Goal: Answer question/provide support: Share knowledge or assist other users

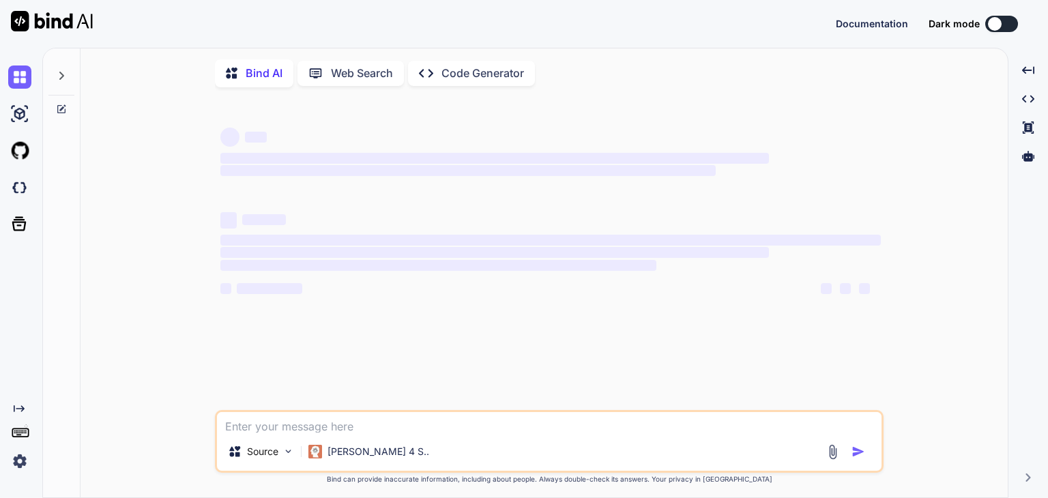
click at [405, 425] on textarea at bounding box center [549, 422] width 665 height 20
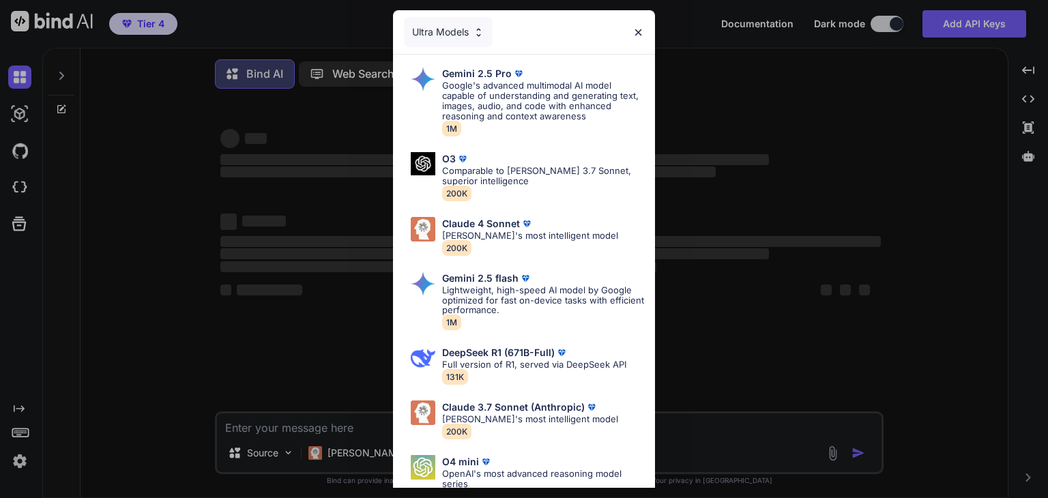
click at [400, 429] on div "Gemini 2.5 Pro Google's advanced multimodal AI model capable of understanding a…" at bounding box center [524, 314] width 262 height 518
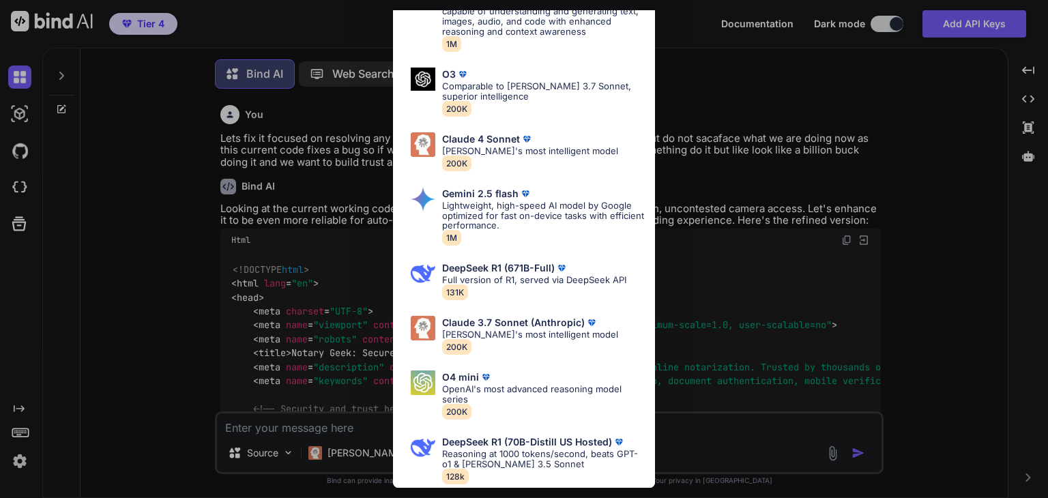
scroll to position [5, 0]
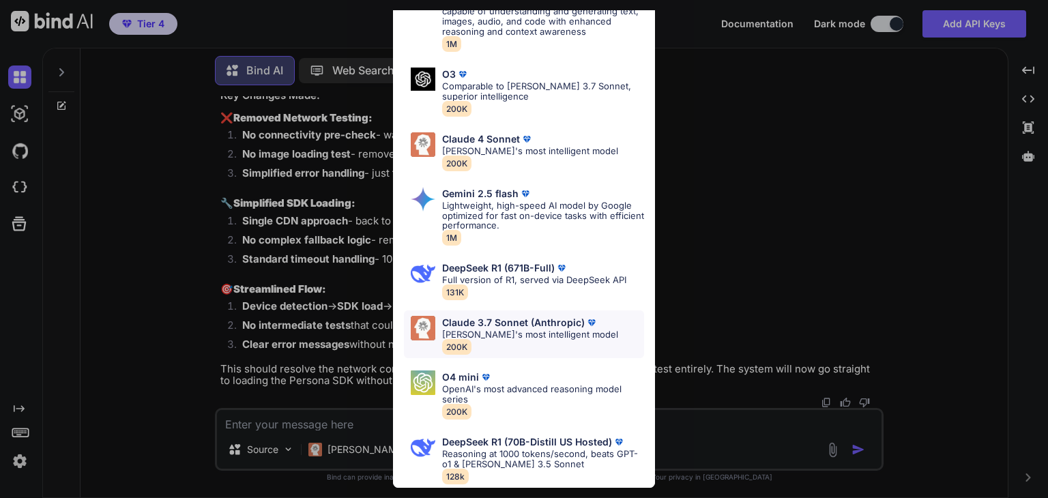
click at [533, 330] on p "[PERSON_NAME]'s most intelligent model" at bounding box center [530, 335] width 176 height 10
type textarea "x"
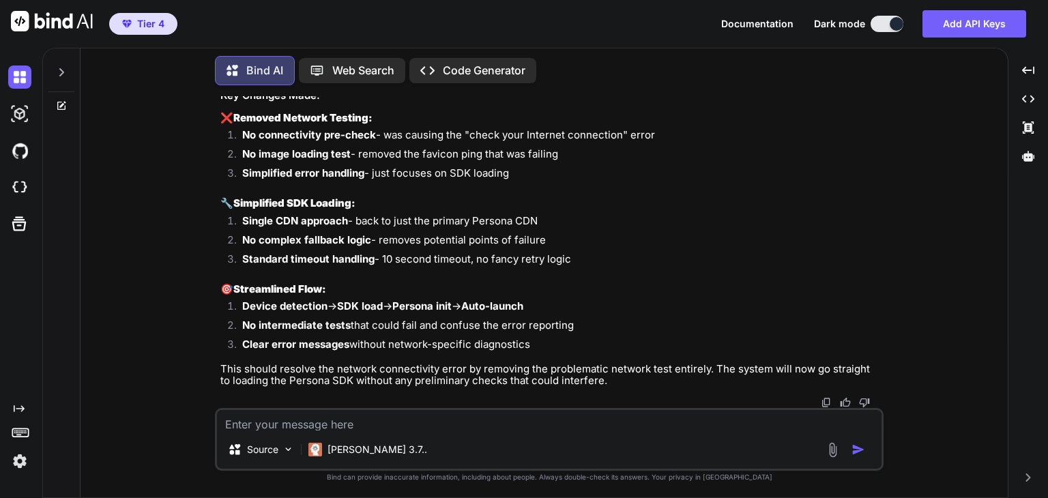
scroll to position [60753, 0]
click at [444, 422] on textarea at bounding box center [549, 420] width 665 height 20
click at [428, 421] on textarea at bounding box center [549, 420] width 665 height 20
paste textarea "notepad [URL][DOMAIN_NAME]"
type textarea "notepad [URL][DOMAIN_NAME]"
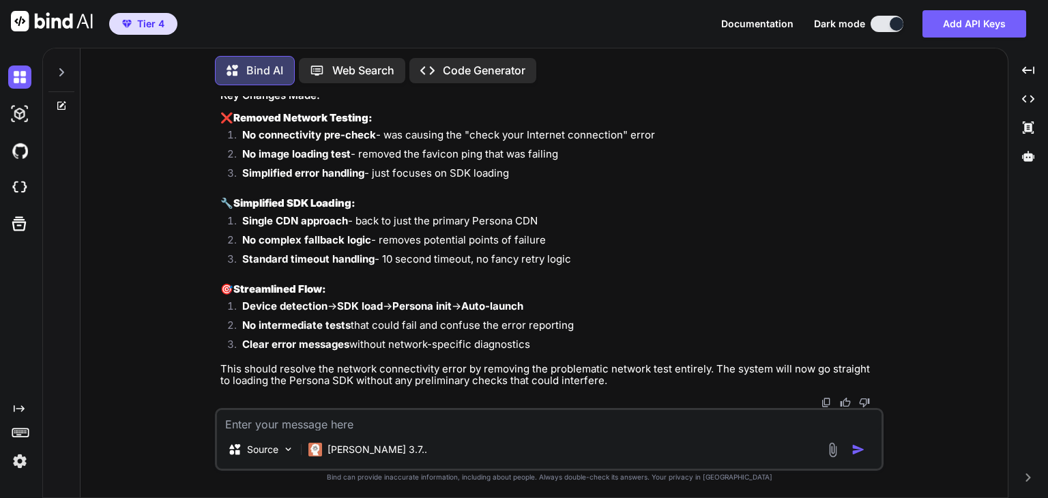
type textarea "x"
type textarea "notepad [URL][DOMAIN_NAME]"
drag, startPoint x: 516, startPoint y: 426, endPoint x: 37, endPoint y: 391, distance: 480.2
click at [37, 391] on div "Created with Pixso. Bind AI Web Search Created with Pixso. Code Generator You L…" at bounding box center [524, 273] width 1048 height 450
paste textarea "<!DOCTYPE html> <html lang="en"> <head> <meta charset="UTF-8"> <meta name="view…"
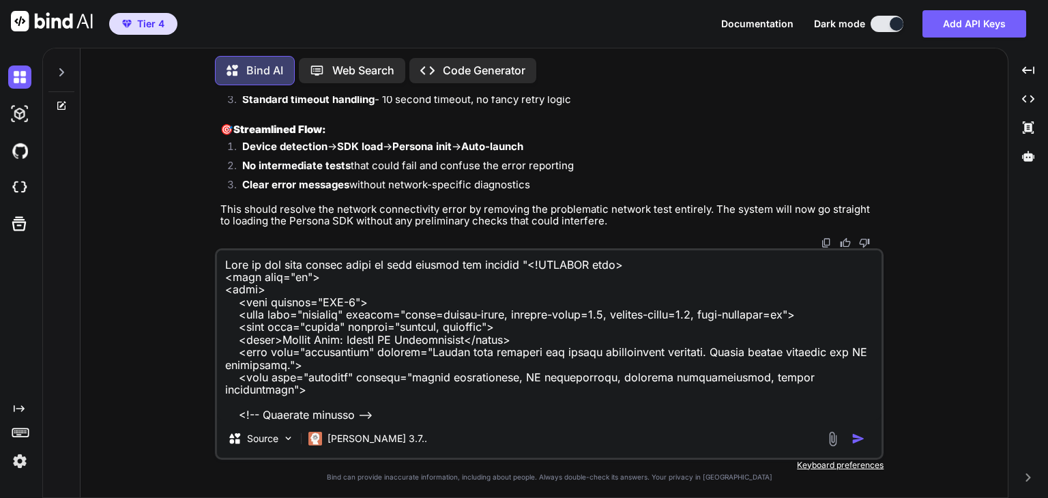
scroll to position [14940, 0]
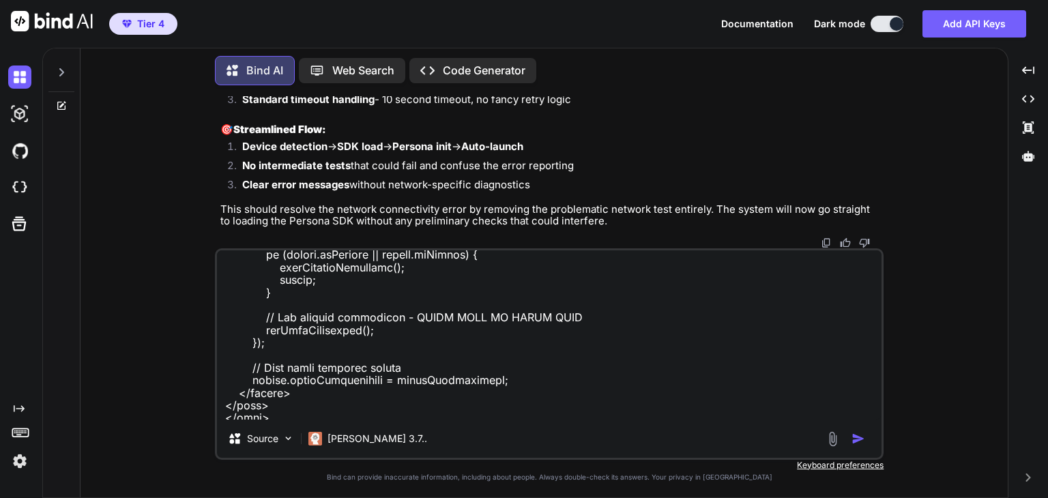
type textarea "What is the most likely cause of auto capture not working "<!DOCTYPE html> <htm…"
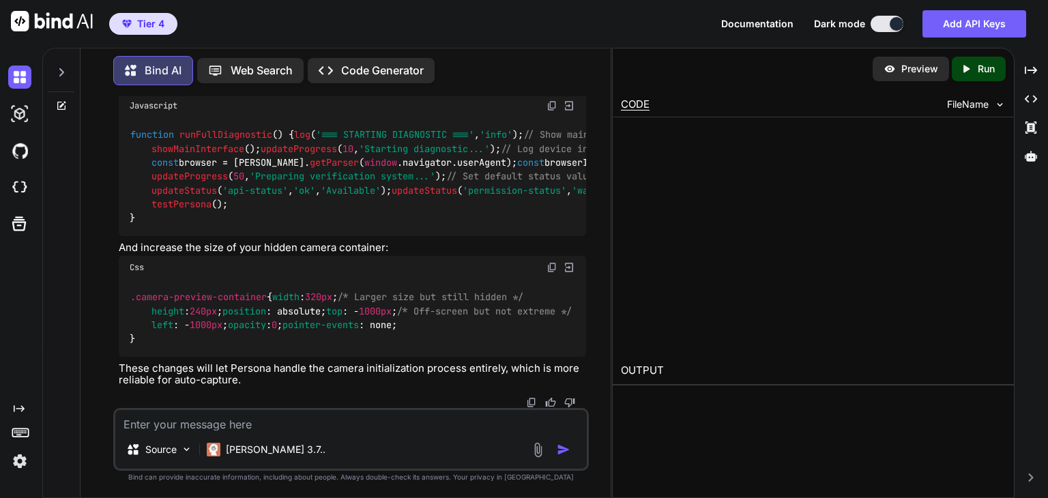
scroll to position [74981, 0]
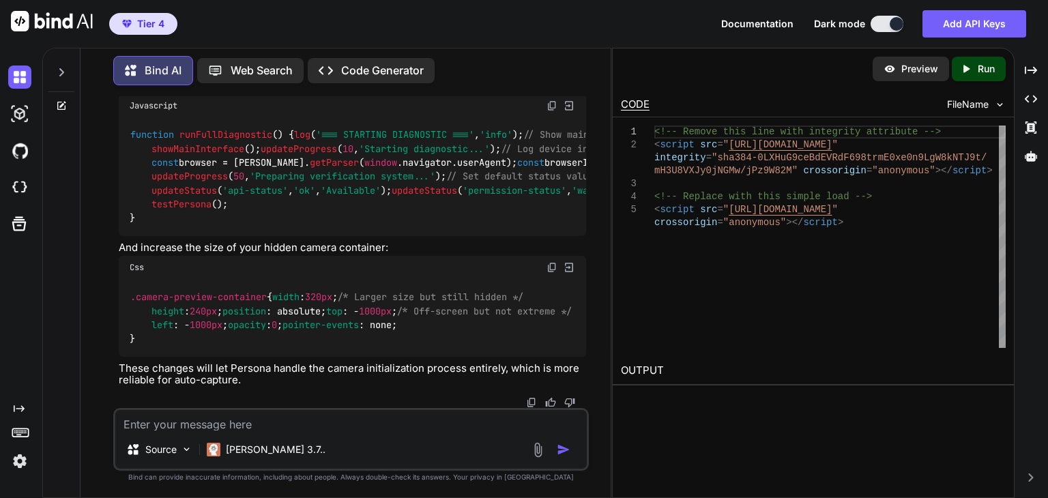
click at [196, 421] on textarea at bounding box center [350, 420] width 471 height 20
click at [330, 429] on textarea "What if we put in an additional wait" at bounding box center [350, 420] width 471 height 20
type textarea "What if we put in an additional wait to avoid the race condition"
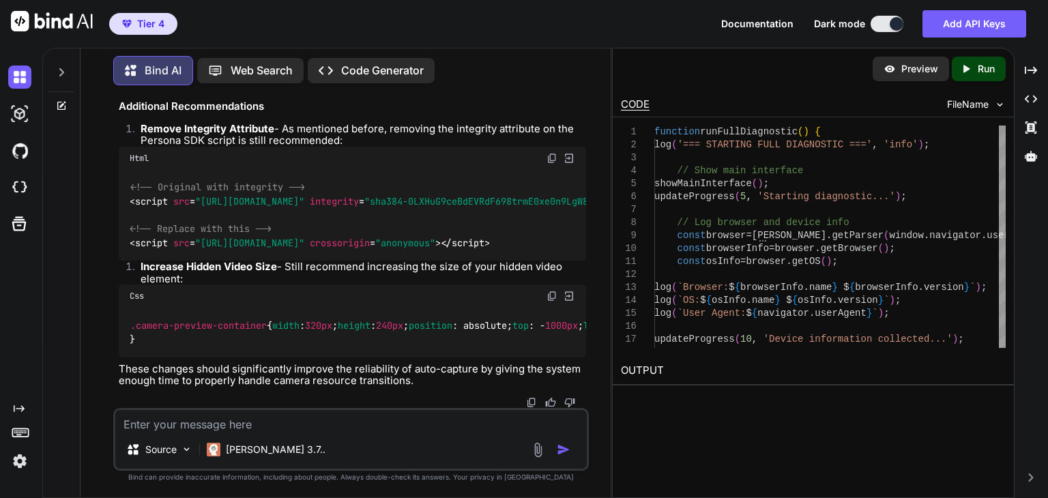
scroll to position [77641, 0]
click at [293, 428] on textarea at bounding box center [350, 420] width 471 height 20
type textarea "Please do these recommendations and give me the full code"
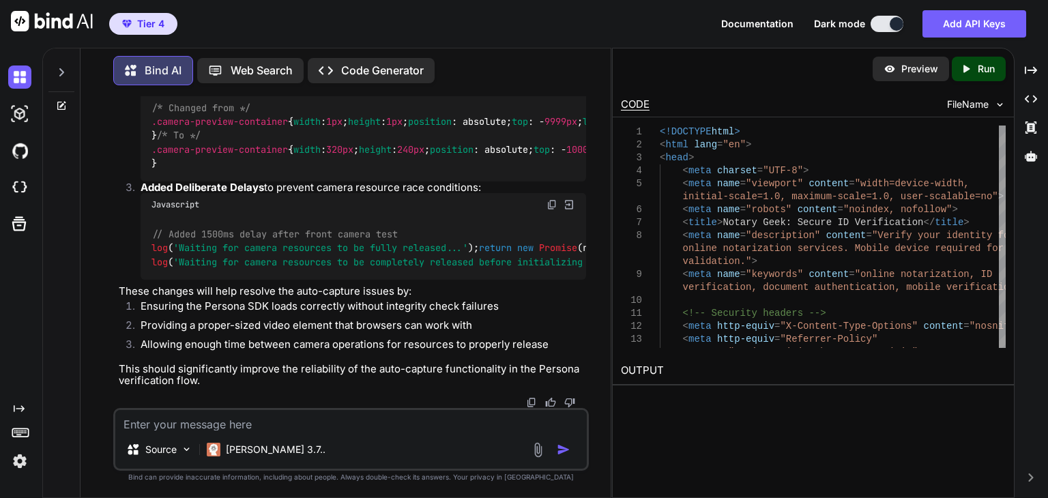
scroll to position [77959, 0]
click at [340, 422] on textarea at bounding box center [350, 420] width 471 height 20
click at [338, 422] on textarea at bounding box center [350, 420] width 471 height 20
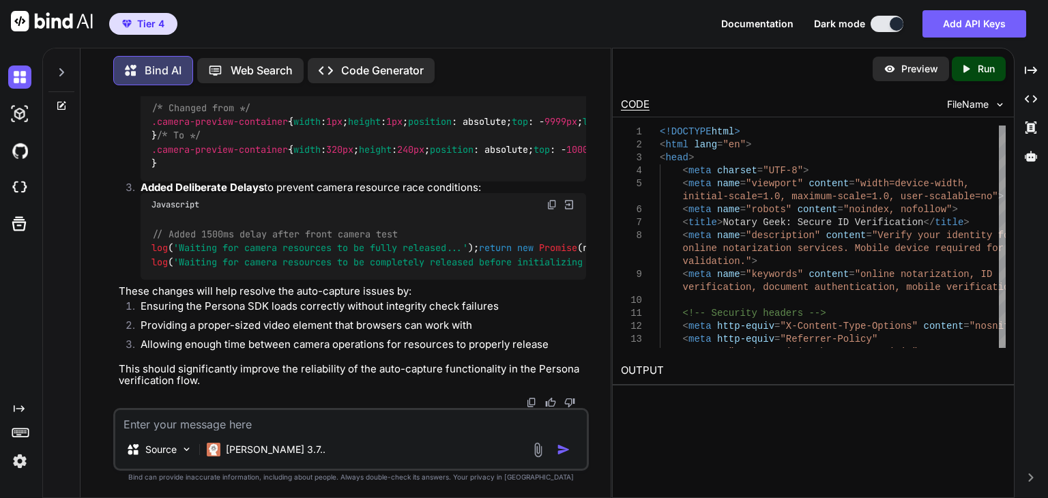
click at [338, 422] on textarea at bounding box center [350, 420] width 471 height 20
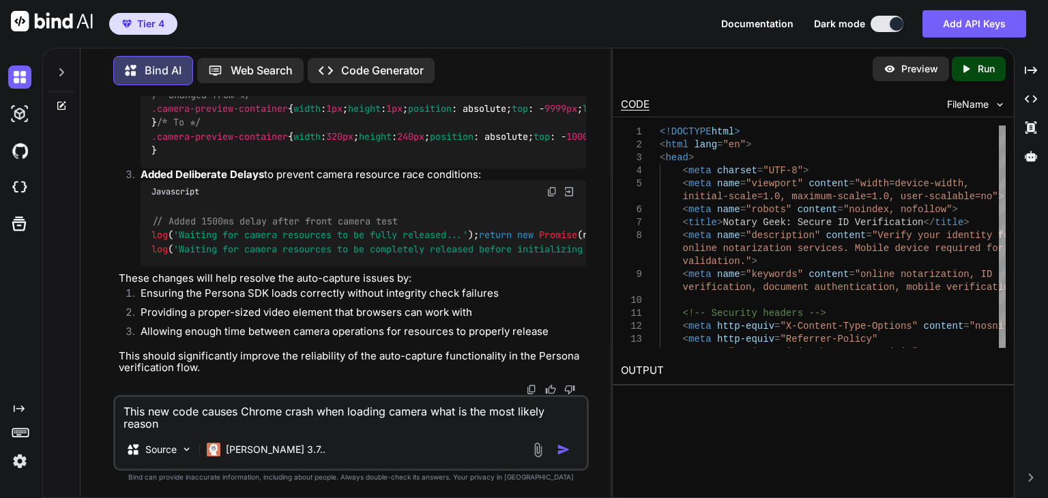
type textarea "This new code causes Chrome crash when loading camera what is the most likely r…"
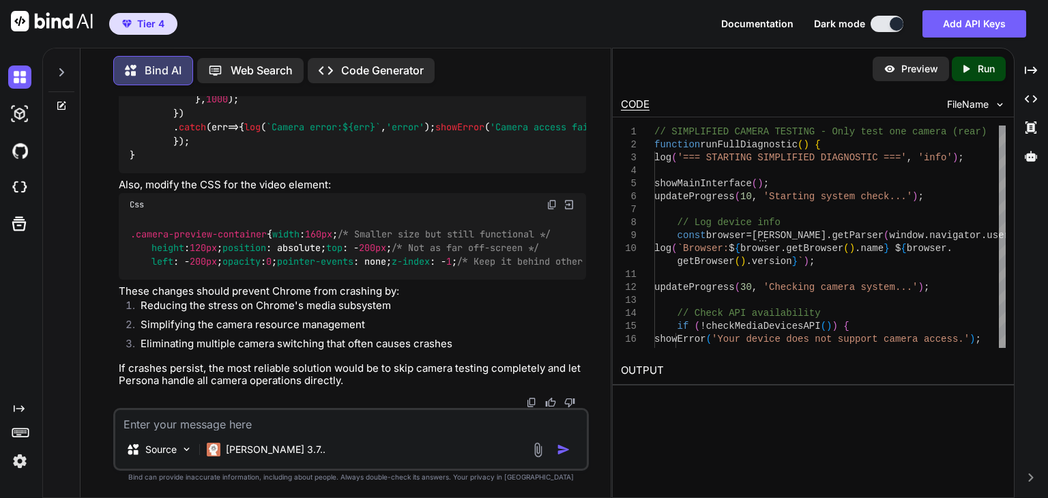
scroll to position [96938, 0]
click at [274, 416] on textarea at bounding box center [350, 420] width 471 height 20
type textarea "O"
type textarea "Please do that and give me the new full code so it is ready to deploy"
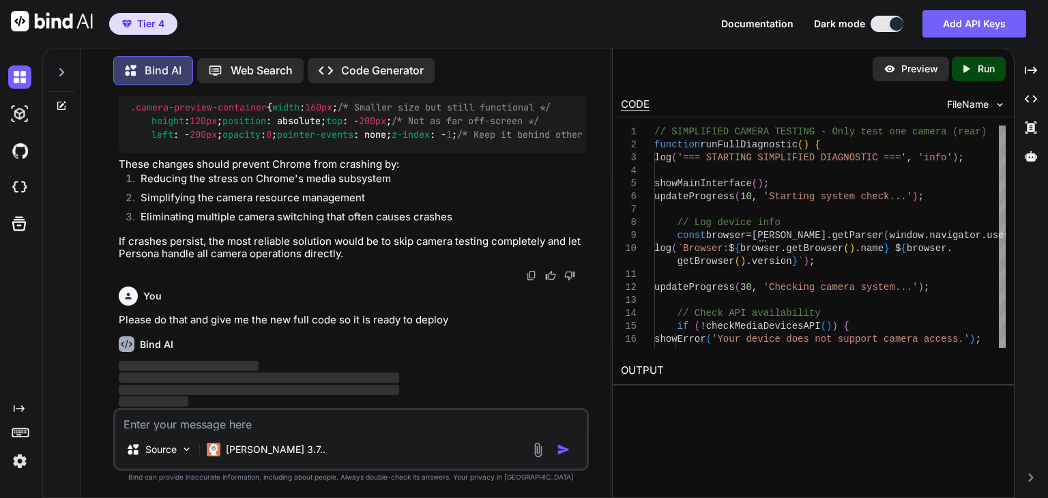
scroll to position [97064, 0]
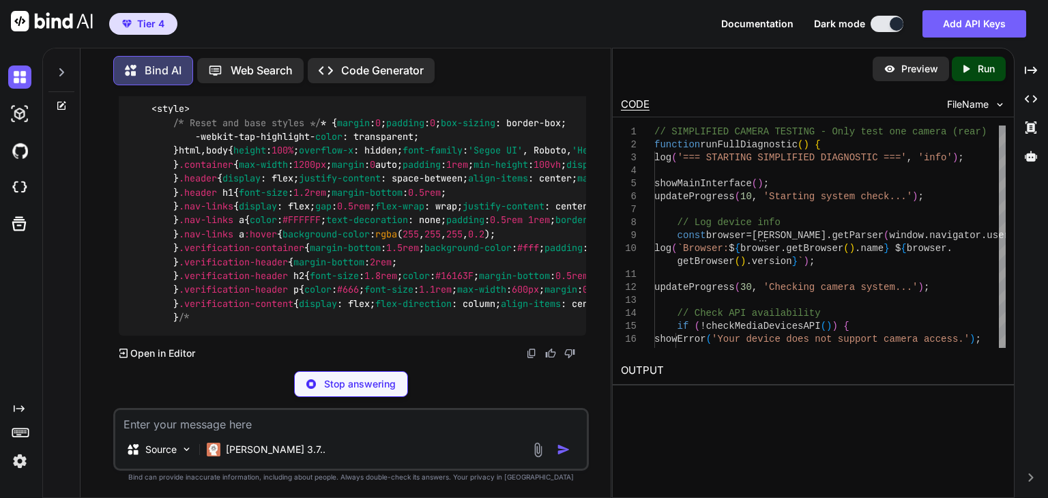
drag, startPoint x: 360, startPoint y: 257, endPoint x: 111, endPoint y: 247, distance: 249.9
click at [111, 247] on div "You Lets fix it focused on resolving any issues that might result is auto captu…" at bounding box center [350, 296] width 519 height 401
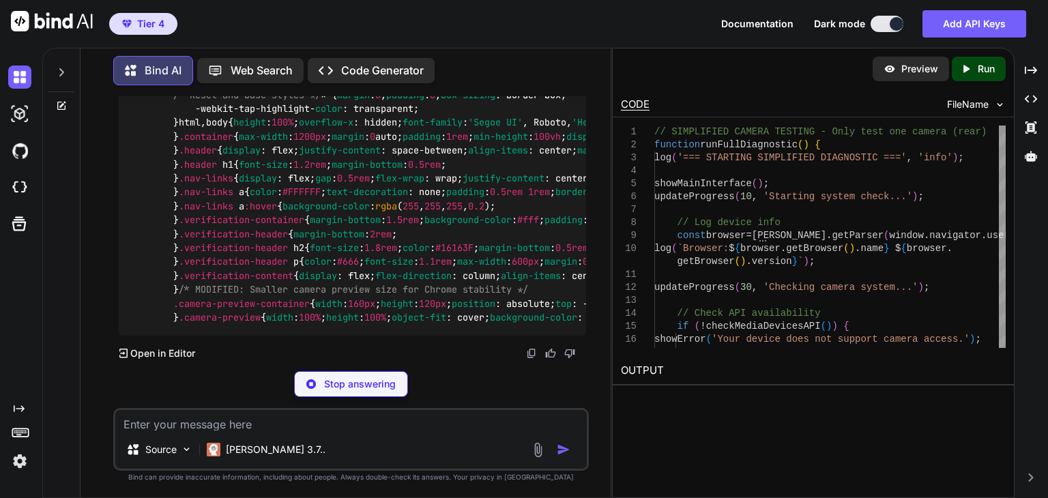
copy p "If crashes persist, the most reliable solution would be to skip camera testing …"
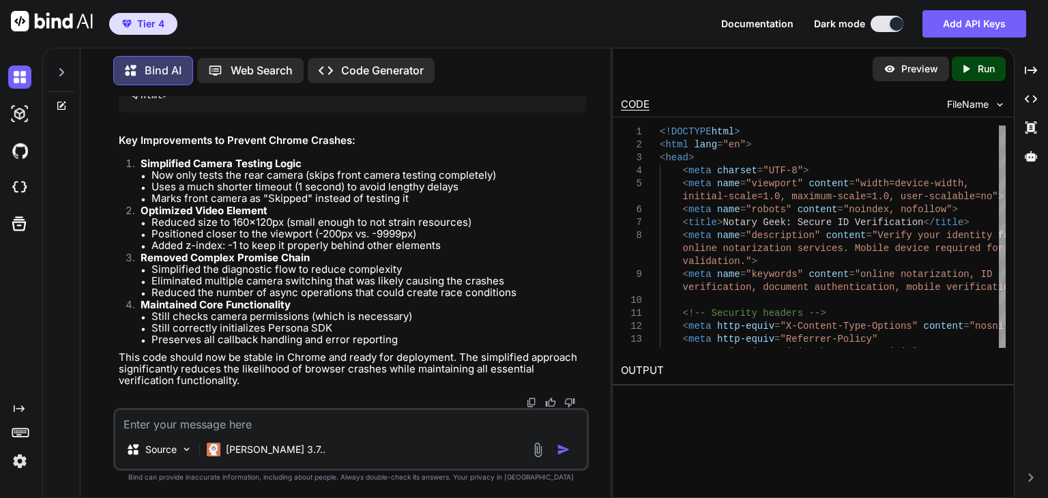
scroll to position [97130, 0]
click at [405, 421] on textarea at bounding box center [350, 420] width 471 height 20
type textarea "Chome is still crashing"
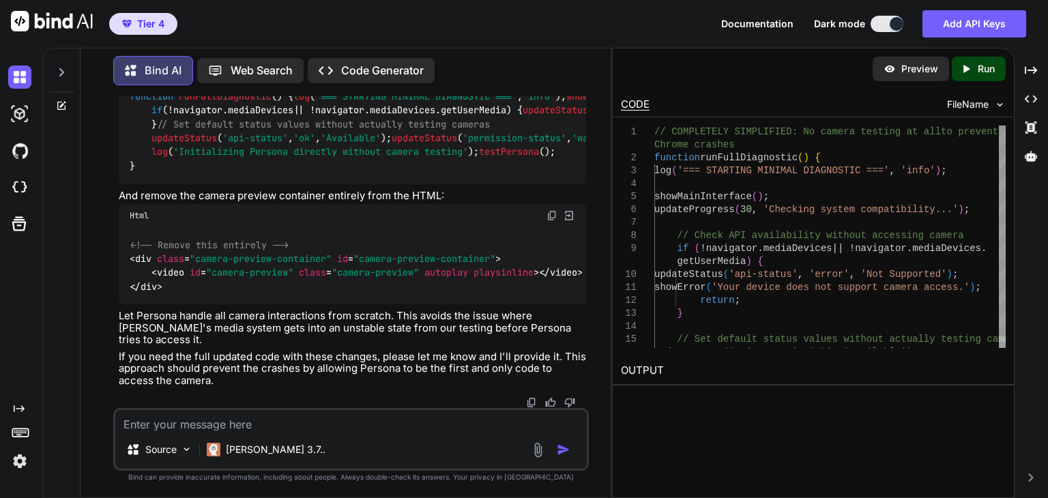
scroll to position [114771, 0]
click at [292, 424] on textarea at bounding box center [350, 420] width 471 height 20
type textarea "give me the full code please"
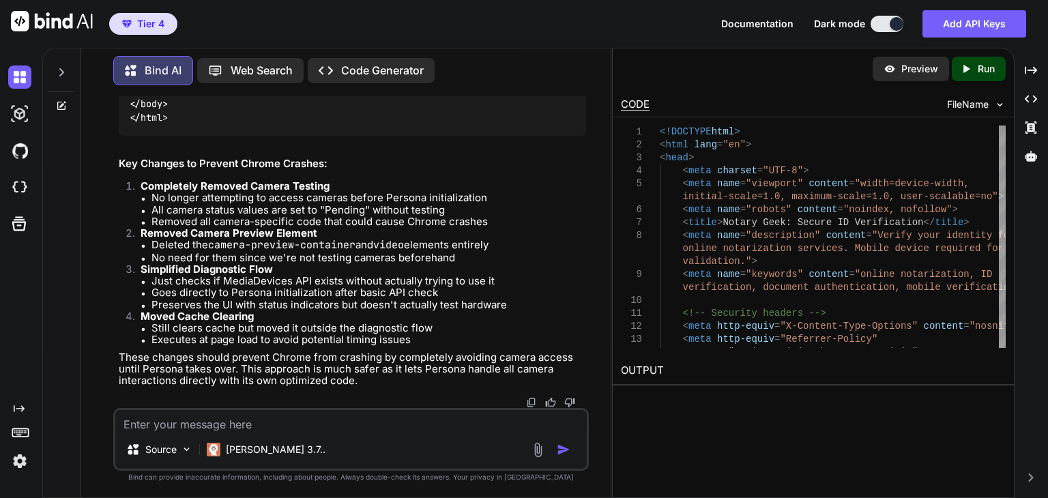
scroll to position [115174, 0]
click at [314, 419] on textarea at bounding box center [350, 420] width 471 height 20
type textarea "This did not fix it , rembemebr it was working before a change we made"
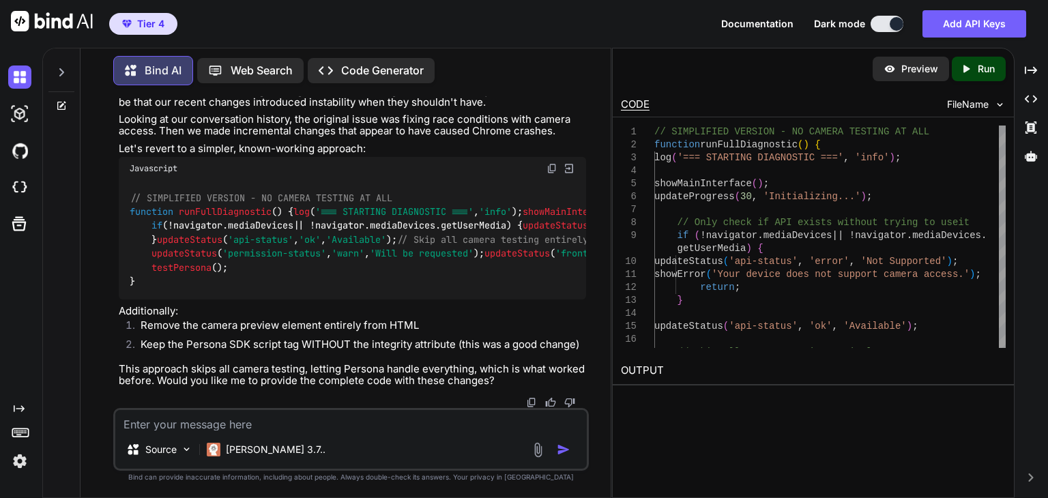
scroll to position [131123, 0]
click at [287, 428] on textarea at bounding box center [350, 420] width 471 height 20
type textarea "Full code please"
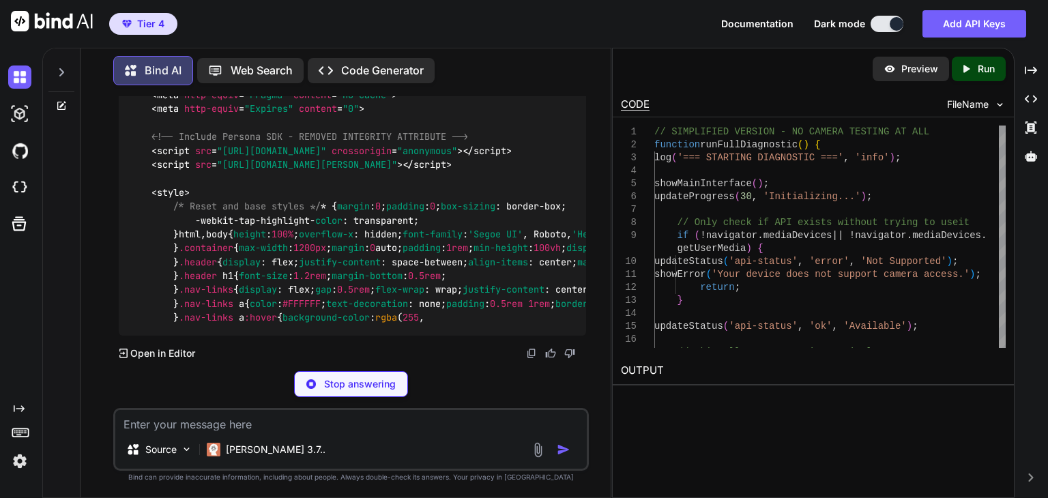
scroll to position [132314, 0]
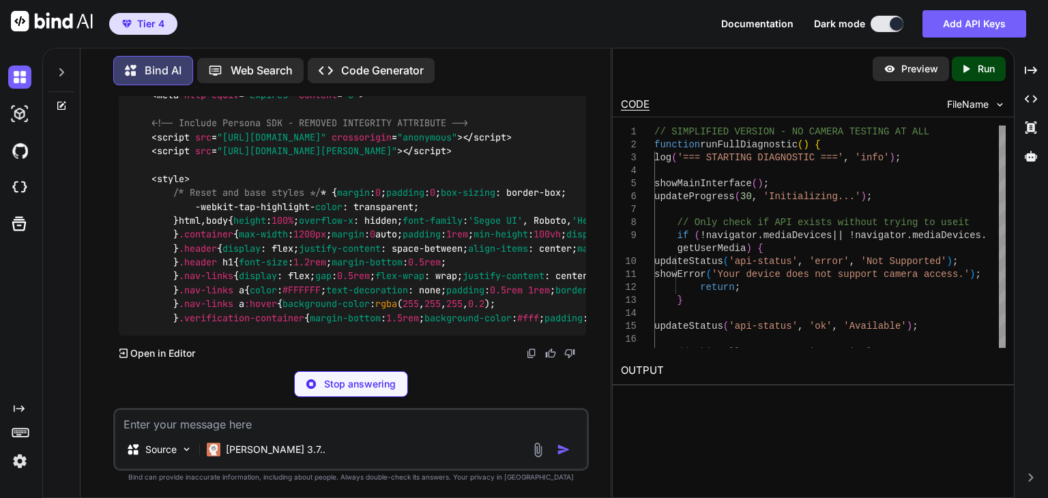
click at [353, 386] on p "Stop answering" at bounding box center [360, 384] width 72 height 14
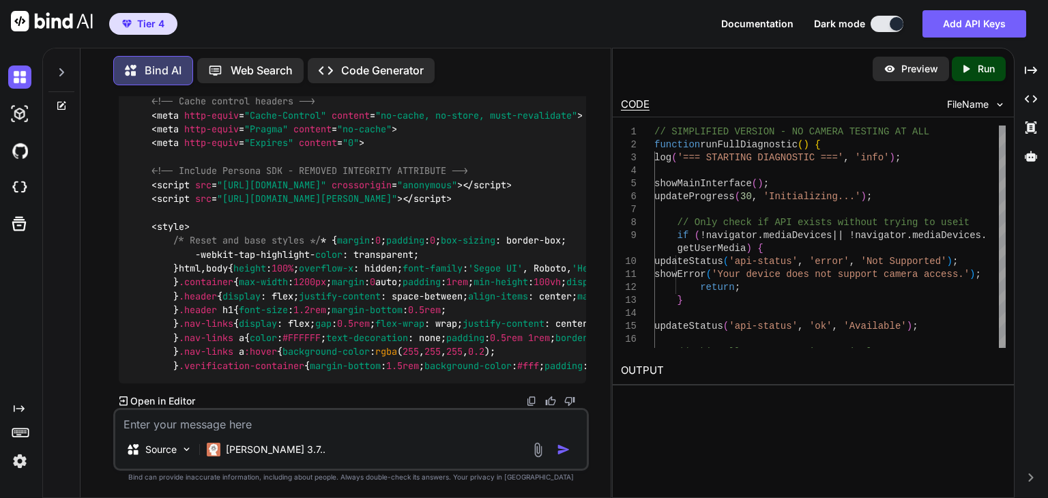
click at [347, 417] on textarea at bounding box center [350, 420] width 471 height 20
type textarea "We do want to include the camera testing to make it work again"
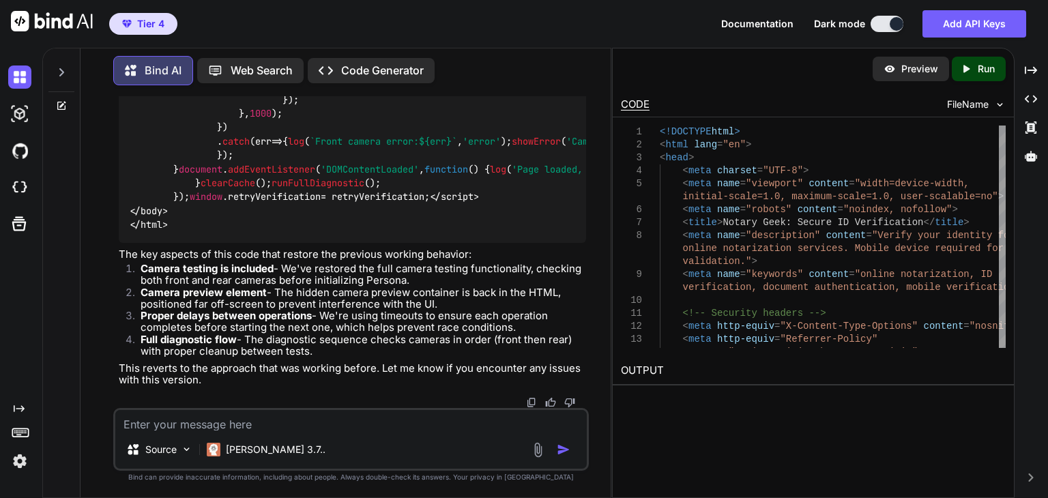
scroll to position [148950, 0]
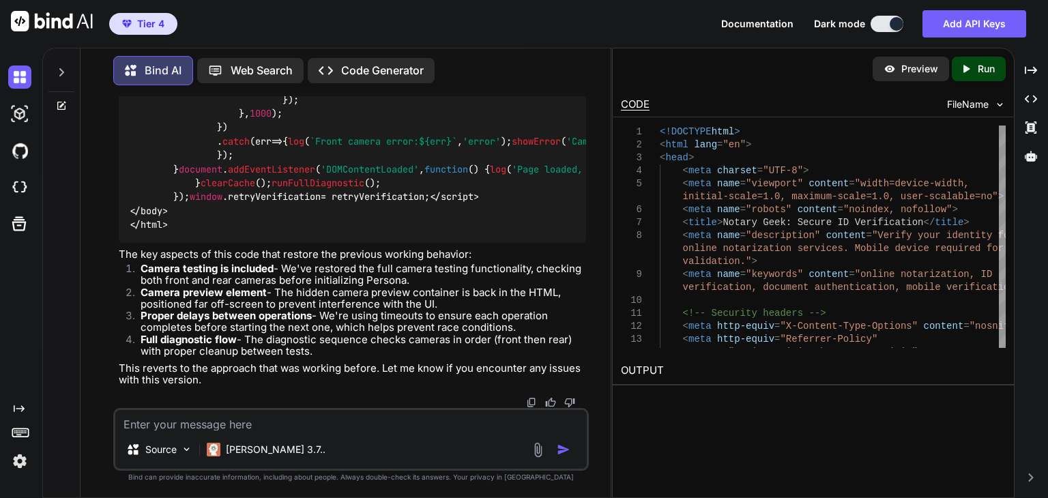
click at [327, 429] on textarea at bounding box center [350, 420] width 471 height 20
type textarea "Chrome still crashing"
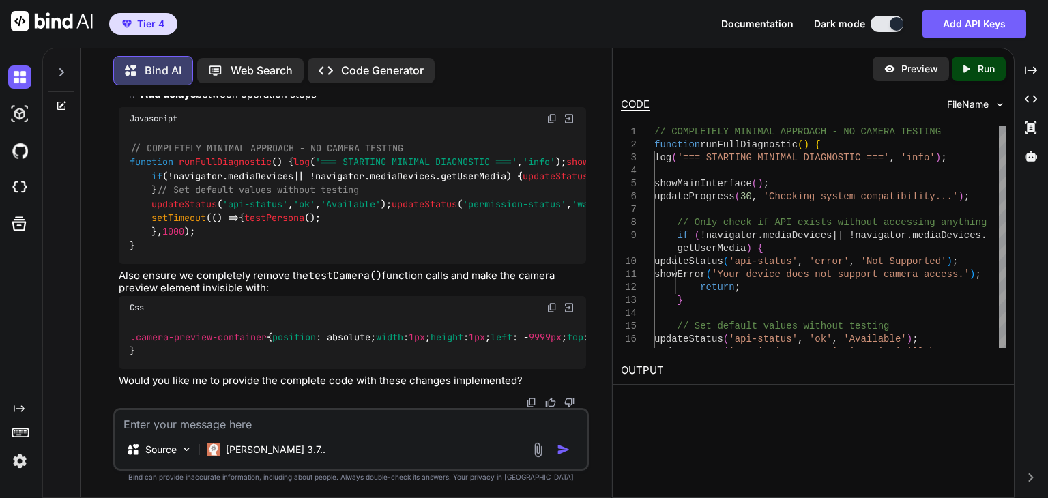
scroll to position [149854, 0]
click at [273, 414] on textarea at bounding box center [350, 420] width 471 height 20
click at [278, 420] on textarea at bounding box center [350, 420] width 471 height 20
click at [278, 421] on textarea at bounding box center [350, 420] width 471 height 20
type textarea "F"
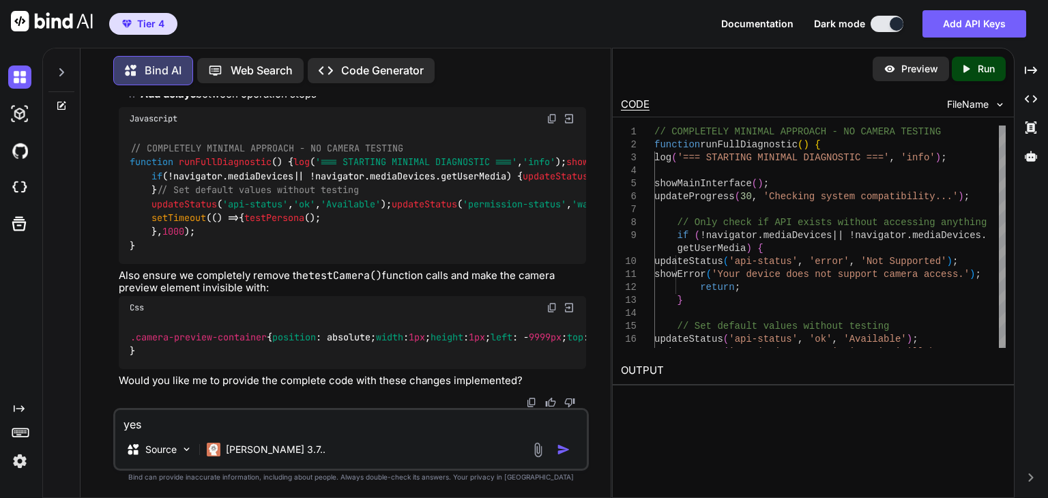
type textarea "yes"
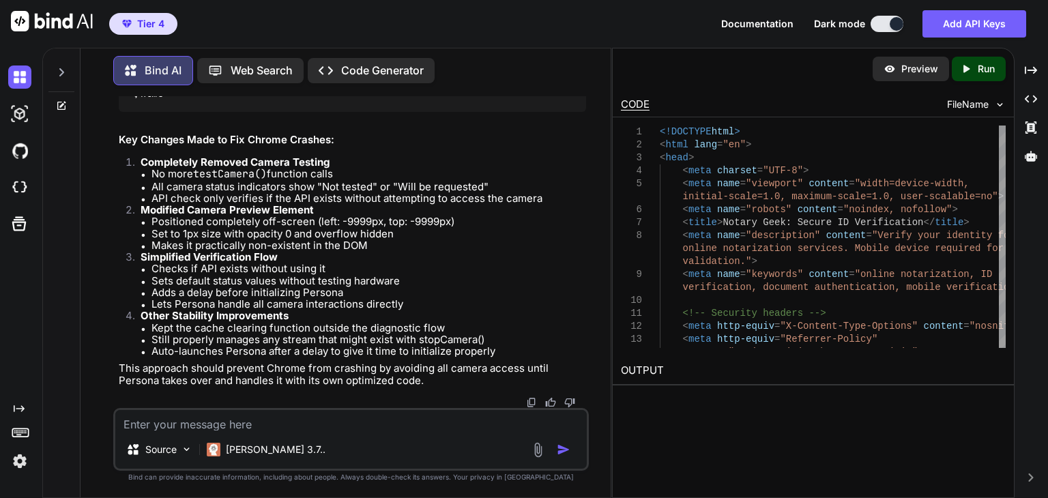
scroll to position [150208, 0]
drag, startPoint x: 554, startPoint y: 229, endPoint x: 551, endPoint y: 238, distance: 9.9
click at [385, 424] on textarea at bounding box center [350, 420] width 471 height 20
click at [374, 422] on textarea at bounding box center [350, 420] width 471 height 20
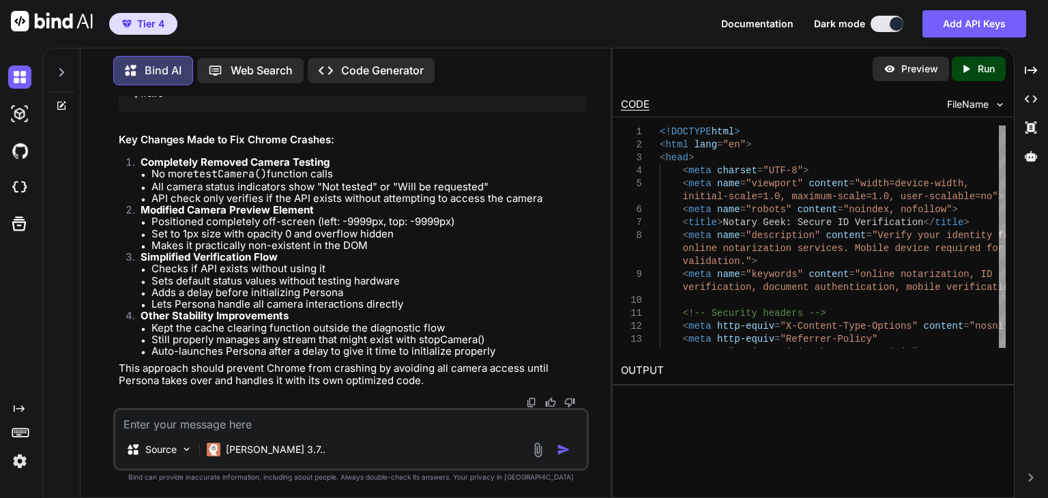
click at [302, 422] on textarea at bounding box center [350, 420] width 471 height 20
paste textarea "<!DOCTYPE html> <html lang="en"> <head> <meta charset="UTF-8"> <meta name="view…"
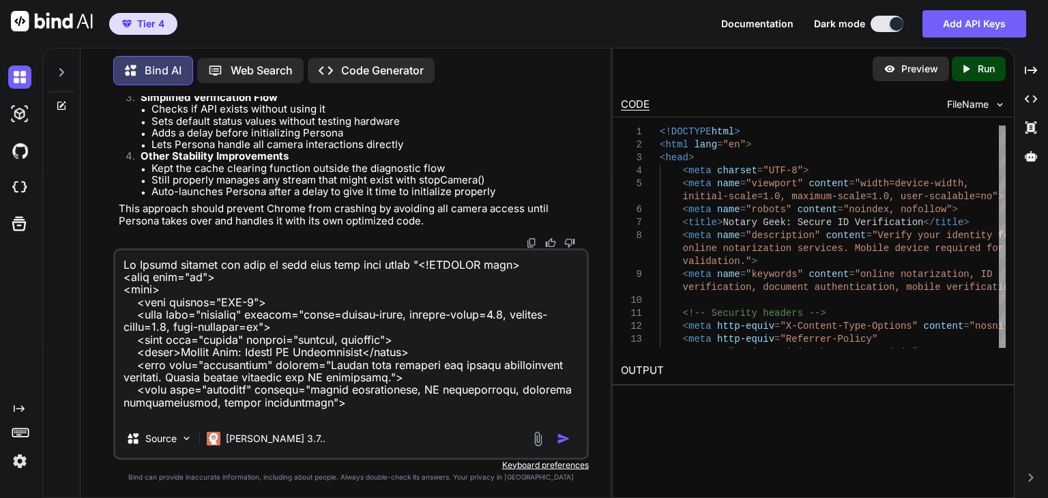
scroll to position [15392, 0]
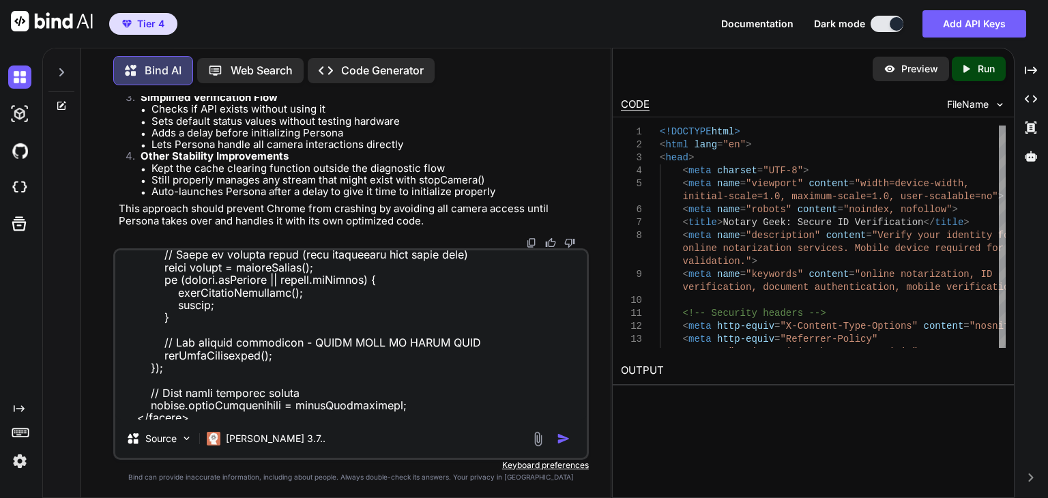
type textarea "No Chrome crashes but keep in mind that this code works "<!DOCTYPE html> <html …"
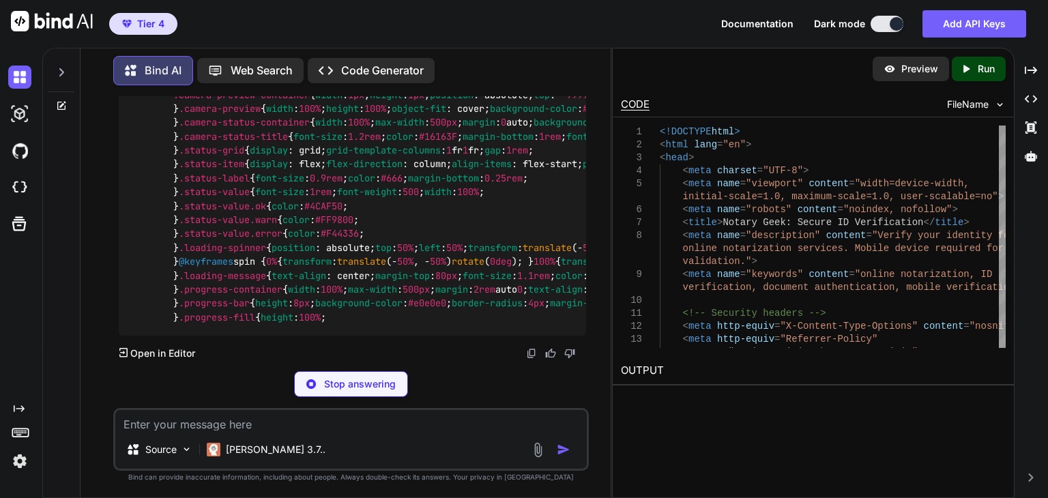
scroll to position [169366, 0]
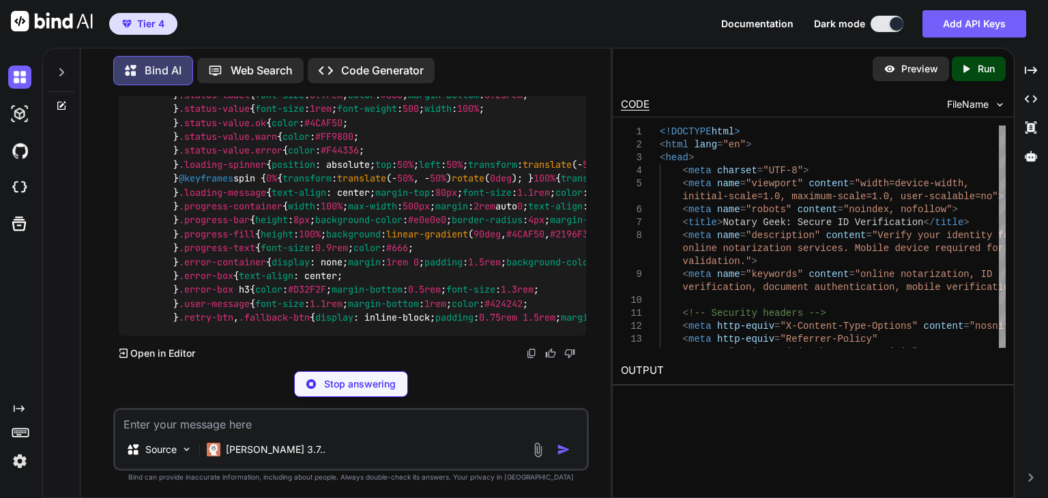
click at [342, 399] on div "You Lets fix it focused on resolving any issues that might result is auto captu…" at bounding box center [351, 296] width 476 height 401
click at [344, 386] on p "Stop answering" at bounding box center [360, 384] width 72 height 14
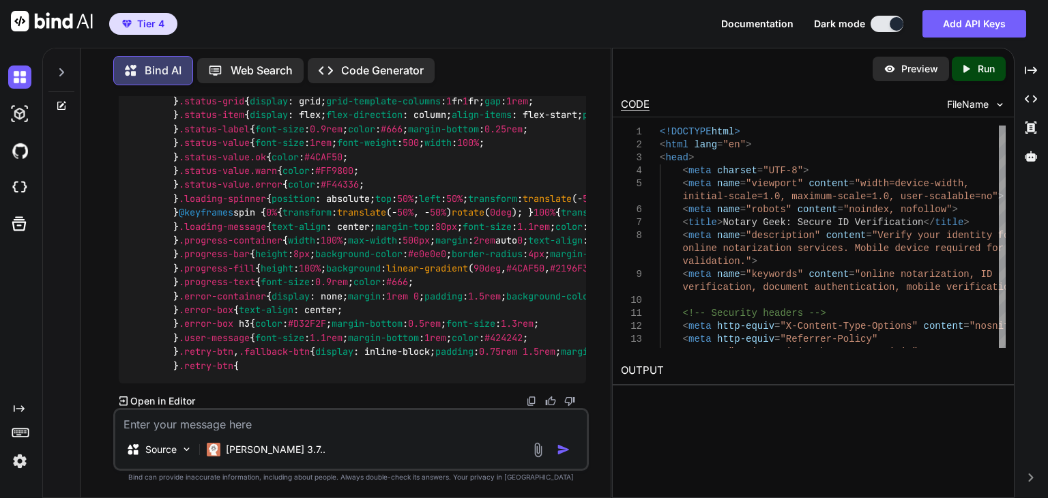
scroll to position [165409, 0]
drag, startPoint x: 120, startPoint y: 322, endPoint x: 352, endPoint y: 324, distance: 232.0
click at [233, 426] on textarea at bounding box center [350, 420] width 471 height 20
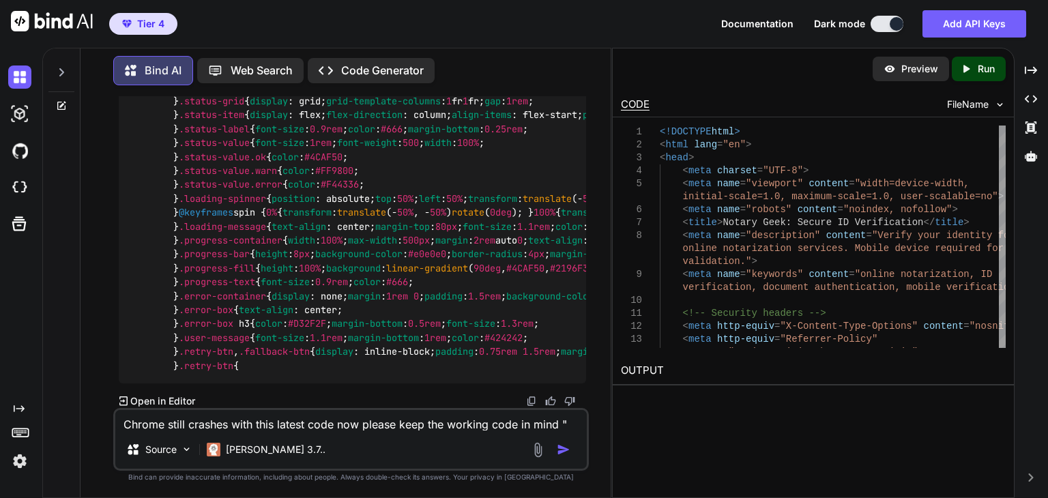
paste textarea "<!DOCTYPE html> <html lang="en"> <head> <meta charset="UTF-8"> <meta name="view…"
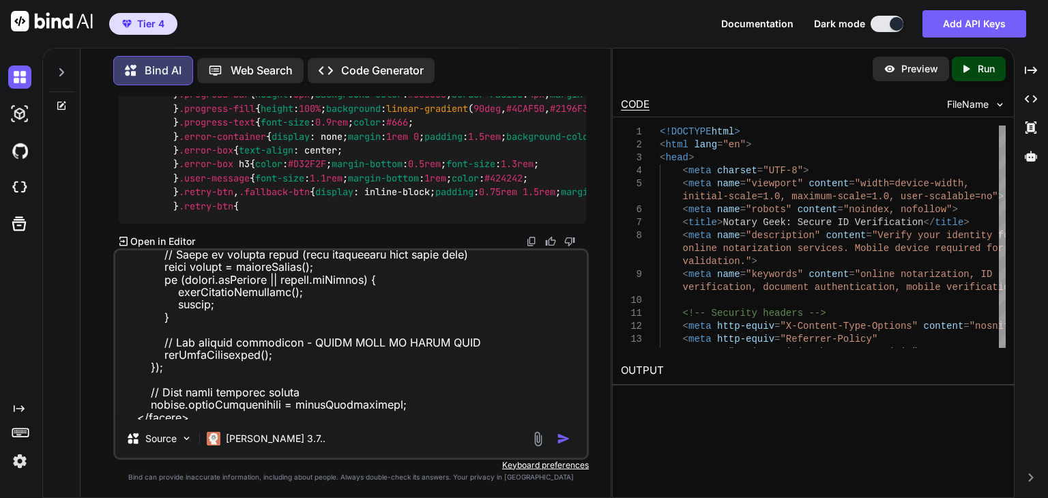
type textarea "Chrome still crashes with this latest code now please keep the working code in …"
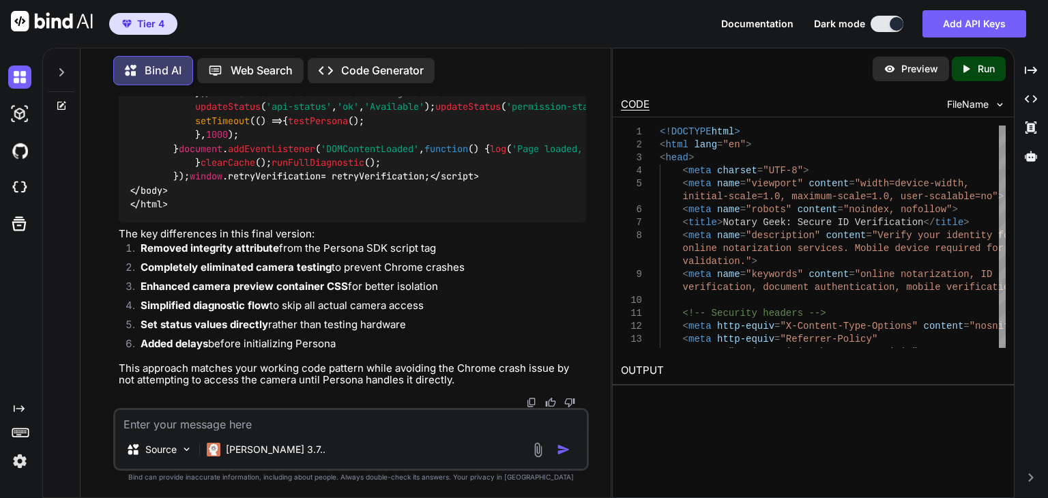
scroll to position [177471, 0]
click at [289, 417] on textarea at bounding box center [350, 420] width 471 height 20
click at [276, 422] on textarea at bounding box center [350, 420] width 471 height 20
type textarea "Please add the camera testing back in as it seems to be a key to preventing the…"
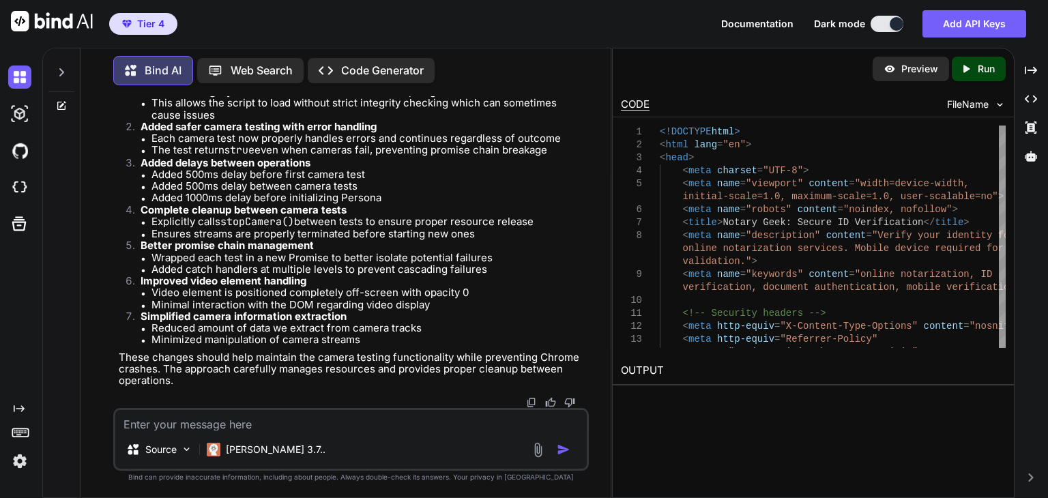
scroll to position [193117, 0]
click at [377, 414] on textarea at bounding box center [350, 420] width 471 height 20
click at [374, 420] on textarea at bounding box center [350, 420] width 471 height 20
click at [358, 410] on textarea at bounding box center [350, 420] width 471 height 20
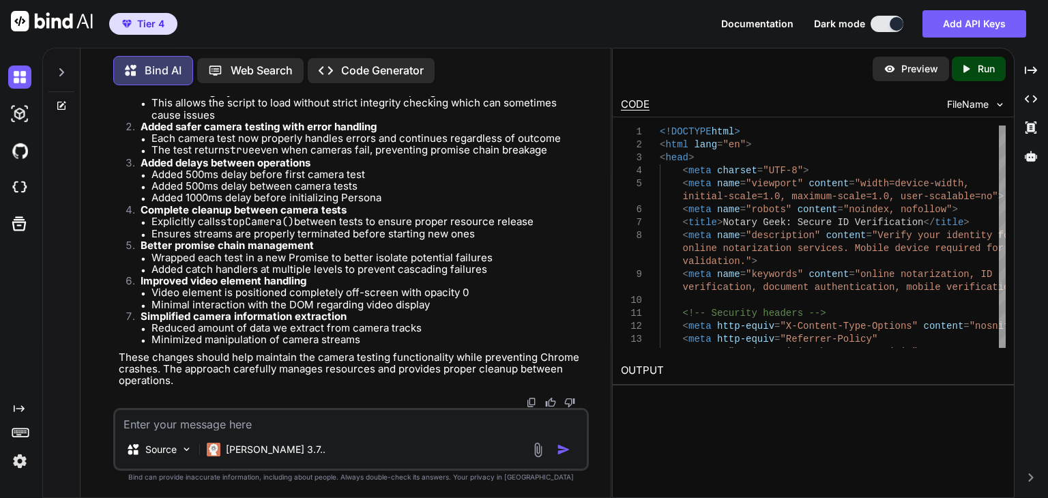
click at [357, 410] on textarea at bounding box center [350, 420] width 471 height 20
type textarea "Chrome still crashes"
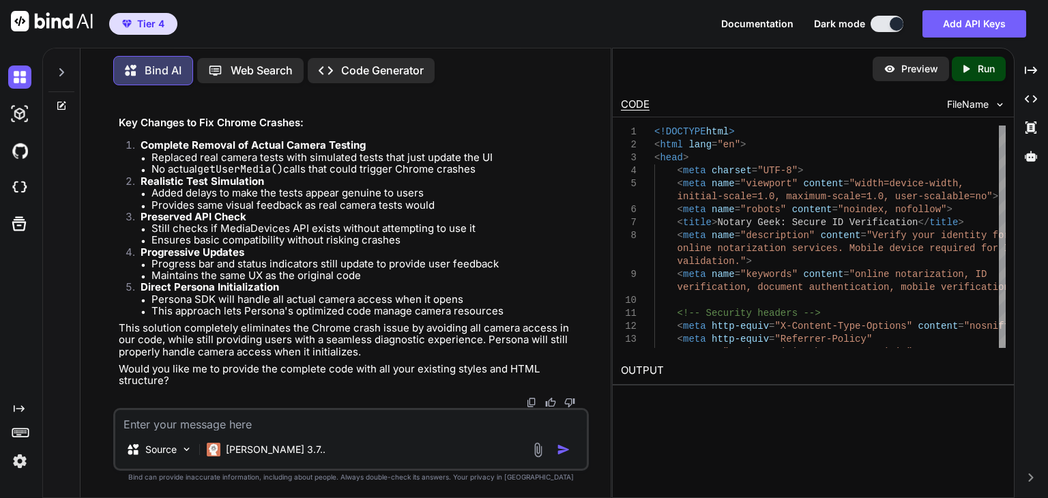
scroll to position [210457, 0]
click at [375, 420] on textarea at bounding box center [350, 420] width 471 height 20
type textarea "B"
type textarea "No we need the camera tests in there to prevent the crash"
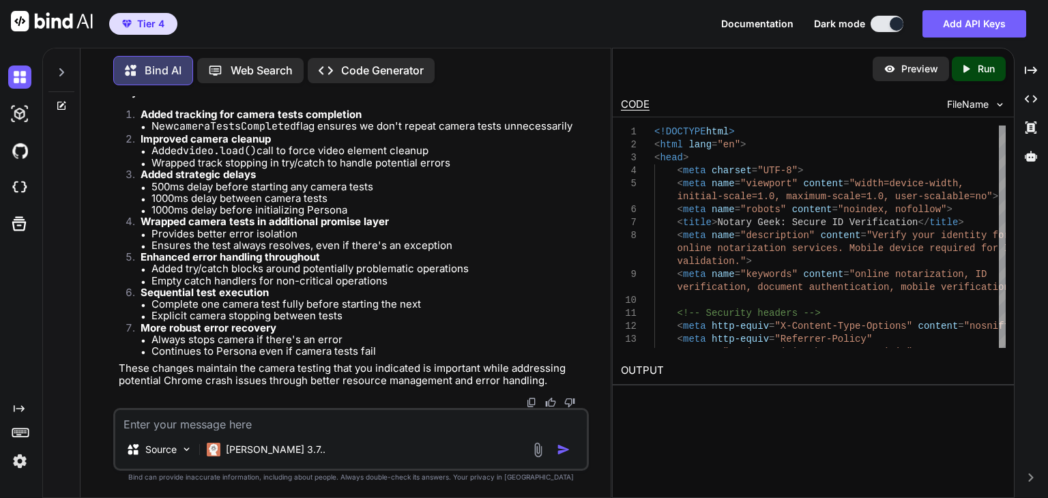
scroll to position [213036, 0]
click at [302, 430] on textarea at bounding box center [350, 420] width 471 height 20
click at [302, 429] on textarea at bounding box center [350, 420] width 471 height 20
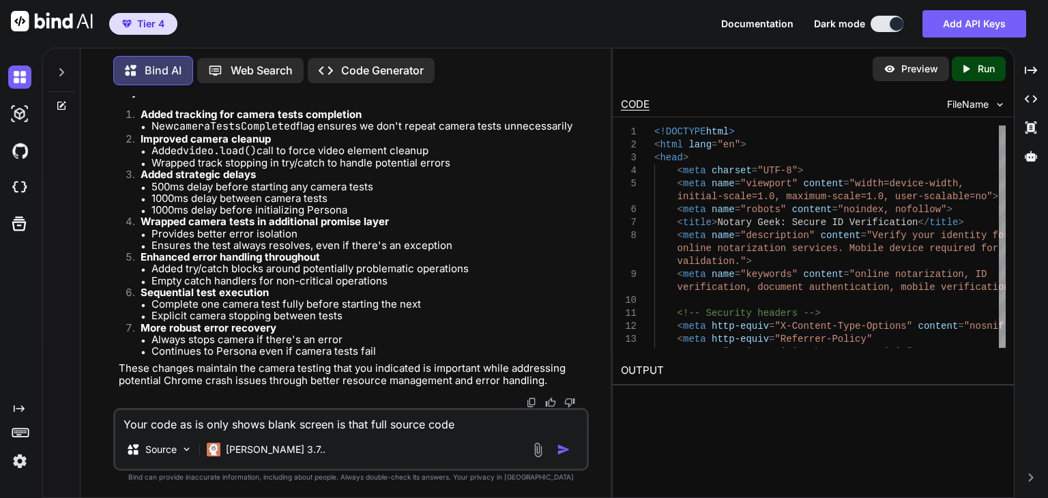
type textarea "Your code as is only shows blank screen is that full source code ?"
click at [383, 428] on textarea "Your code as is only shows blank screen is that full source code ?" at bounding box center [350, 420] width 471 height 20
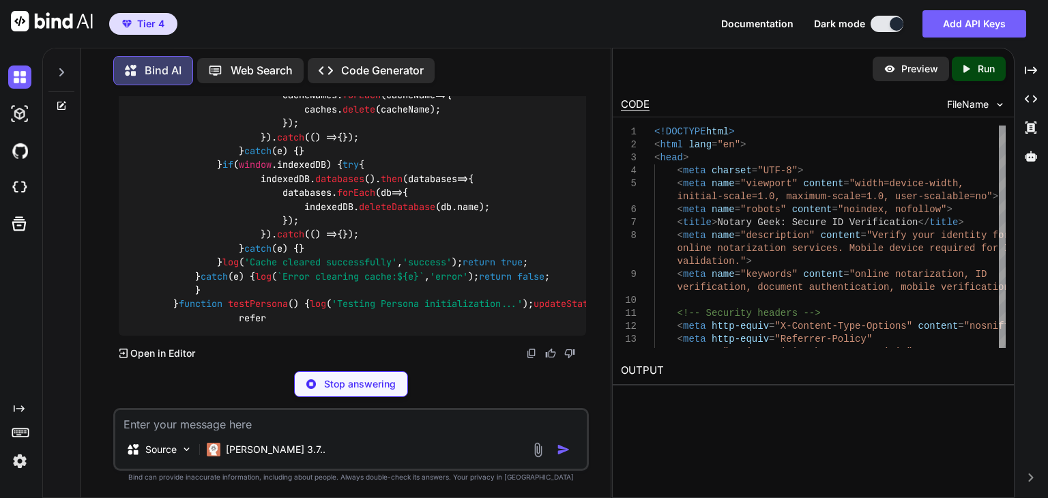
scroll to position [232615, 0]
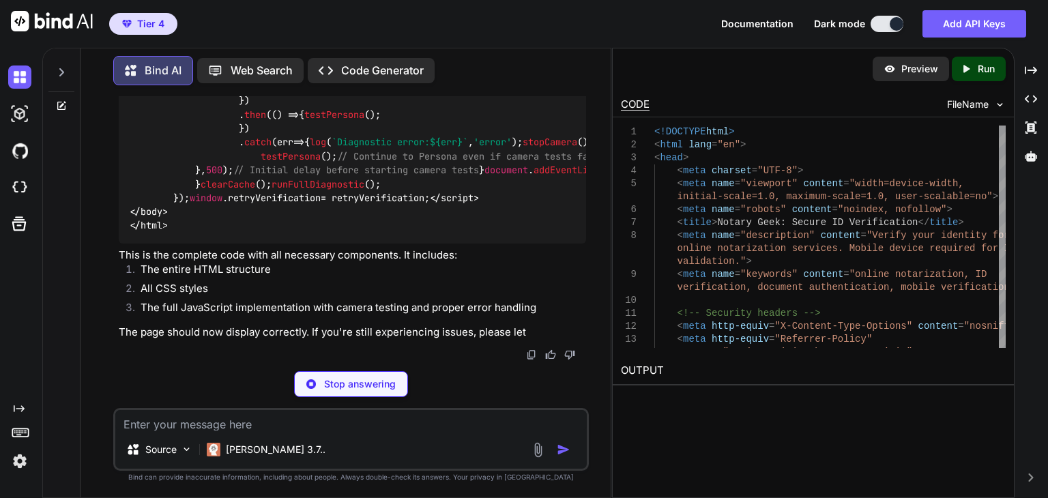
type textarea "x"
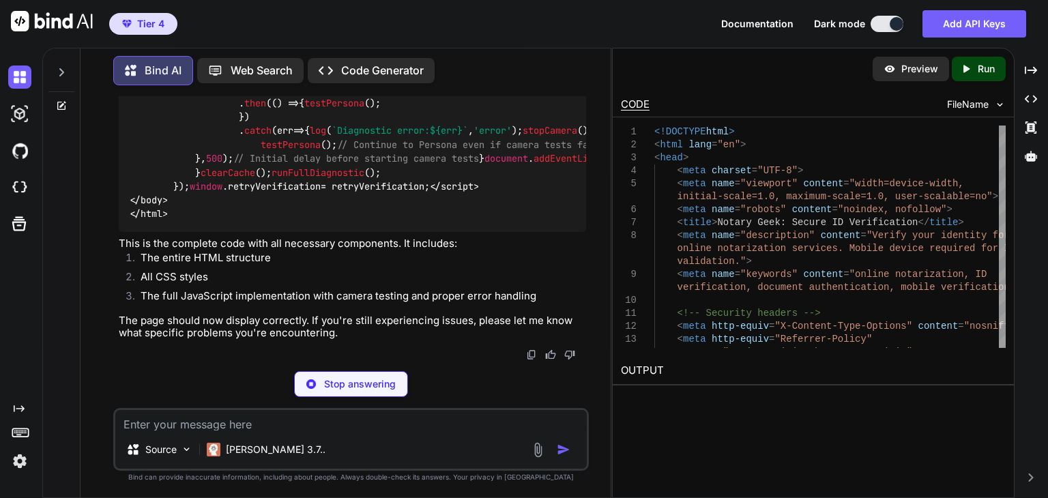
type textarea "</script> </body> </html>"
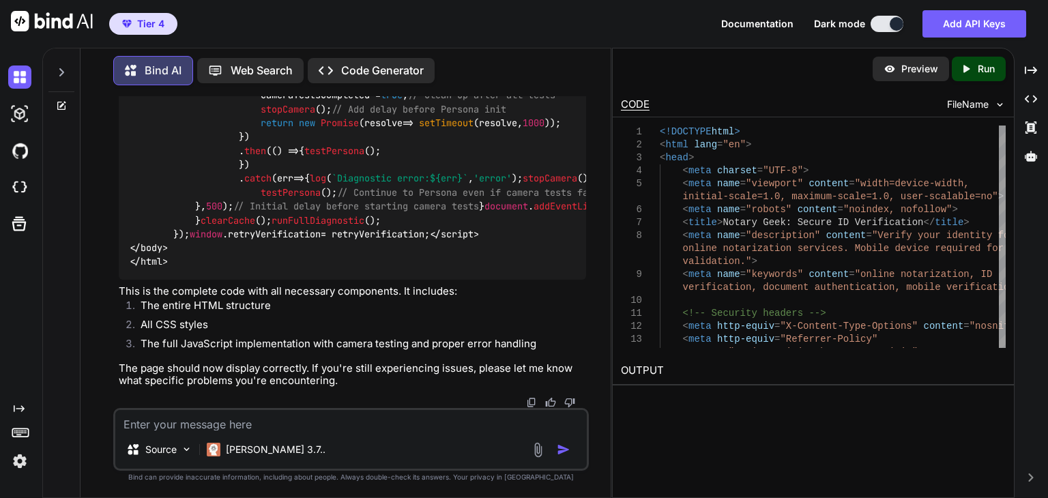
type textarea "x"
click at [359, 429] on textarea at bounding box center [350, 420] width 471 height 20
click at [365, 418] on textarea at bounding box center [350, 420] width 471 height 20
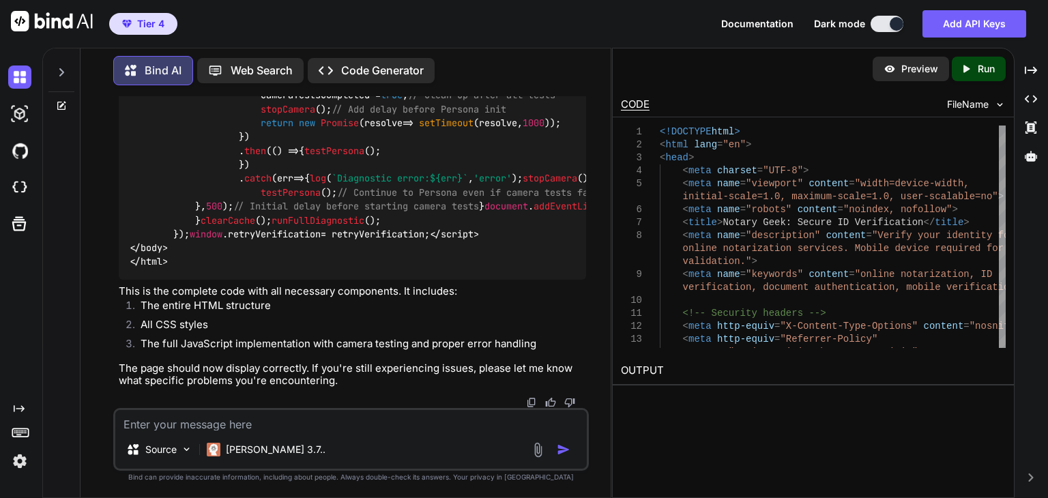
click at [373, 418] on textarea at bounding box center [350, 420] width 471 height 20
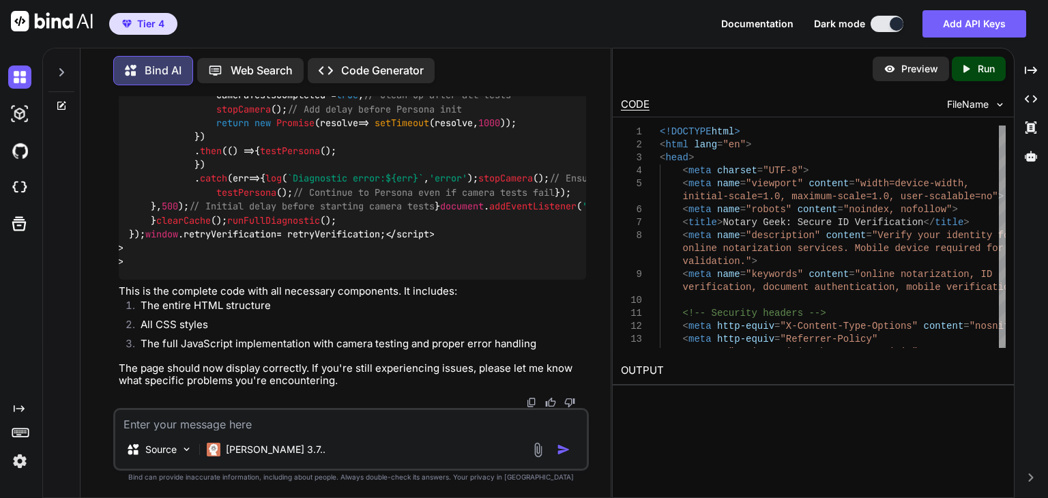
scroll to position [0, 68]
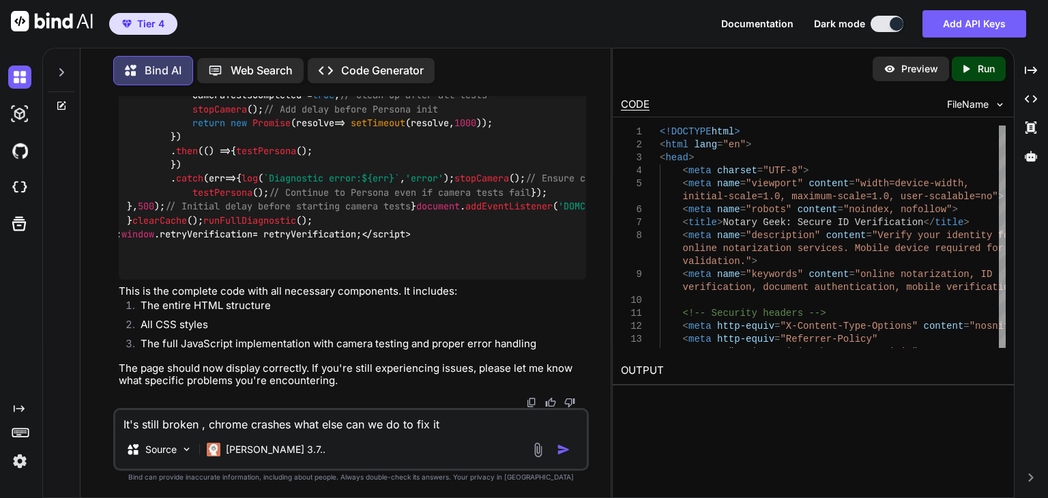
type textarea "It's still broken , chrome crashes what else can we do to fix it"
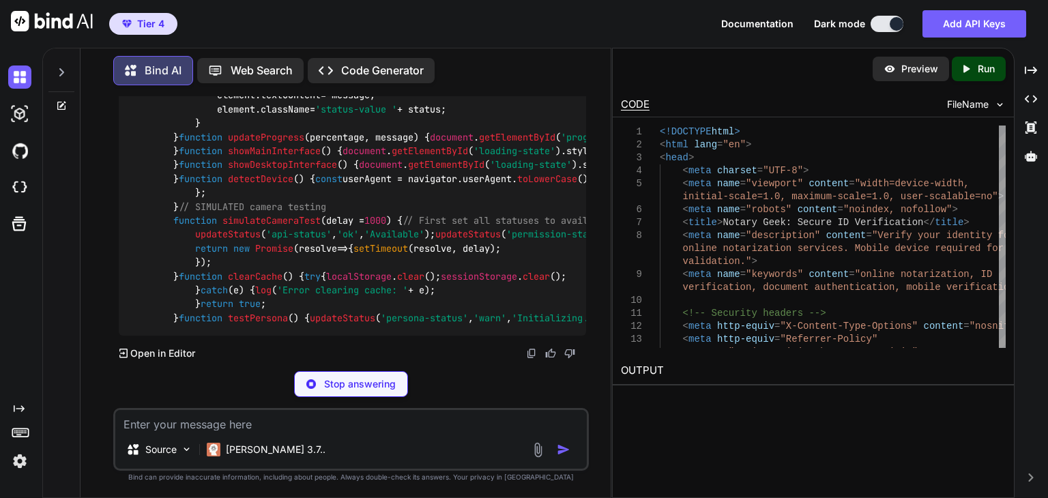
scroll to position [236647, 0]
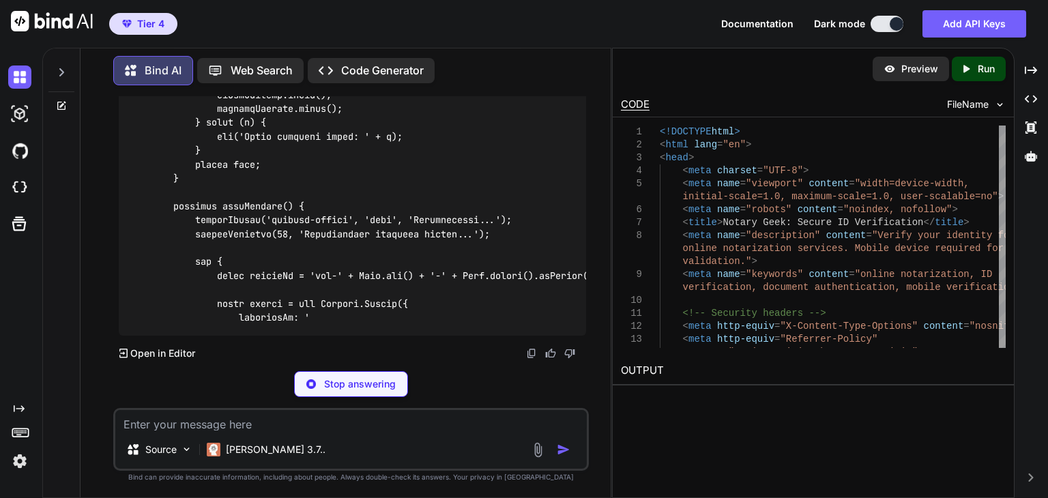
click at [353, 388] on p "Stop answering" at bounding box center [360, 384] width 72 height 14
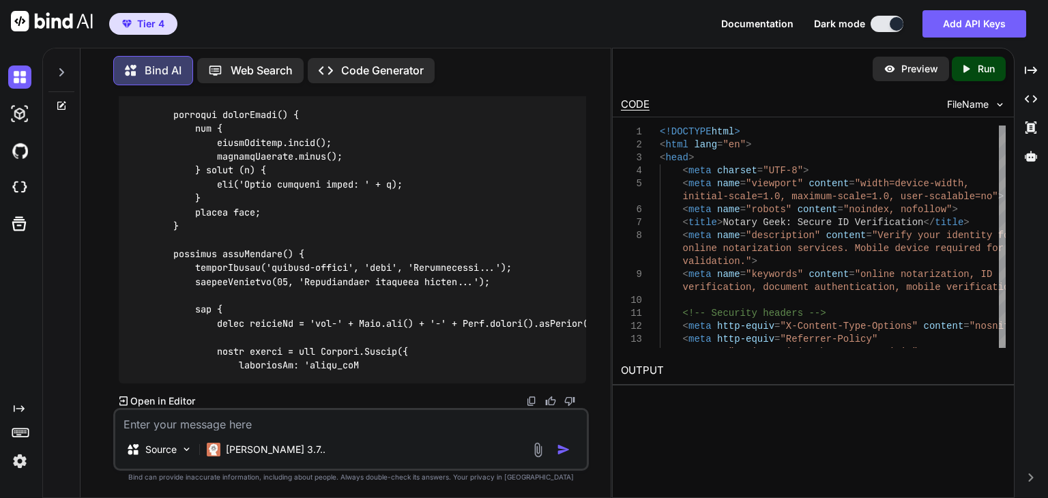
click at [344, 418] on textarea at bounding box center [350, 420] width 471 height 20
paste textarea "<!DOCTYPE html> <html lang="en"> <head> <meta charset="UTF-8"> <meta name="view…"
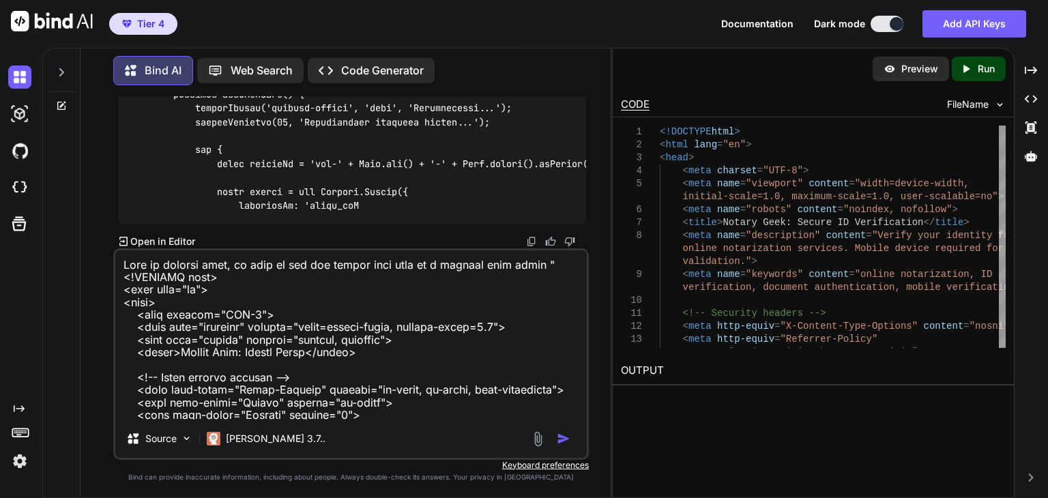
scroll to position [5764, 0]
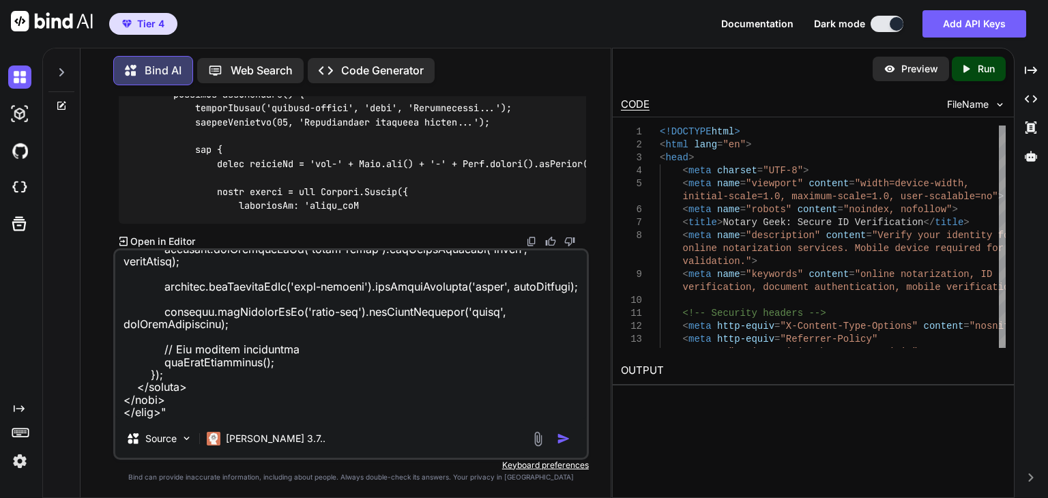
type textarea "This is working code, we need to get our visual look back to a working case aga…"
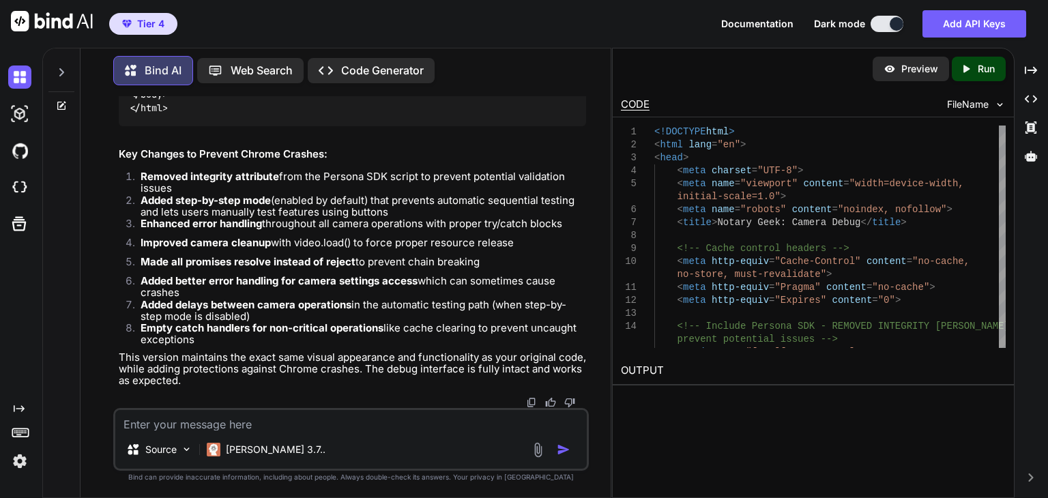
scroll to position [239986, 0]
click at [355, 424] on textarea at bounding box center [350, 420] width 471 height 20
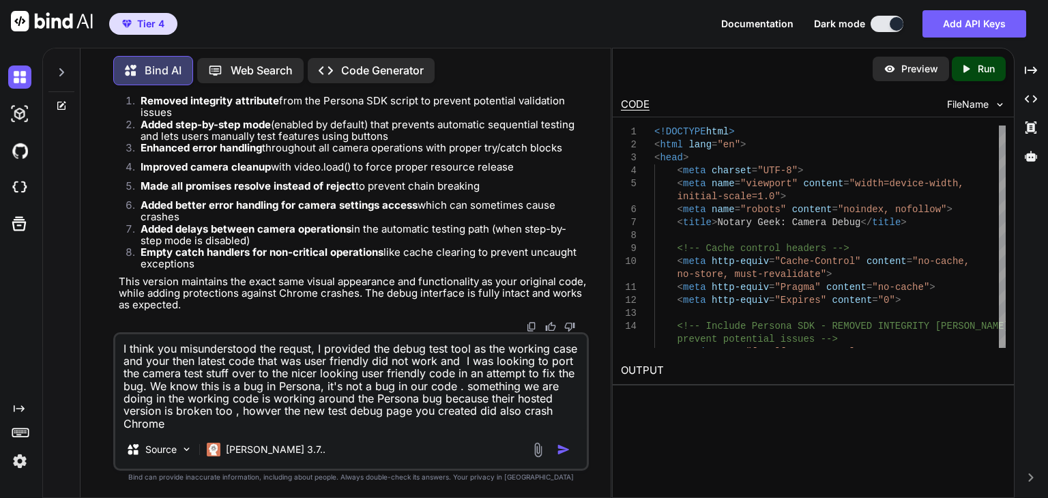
type textarea "I think you misunderstood the requst, I provided the debug test tool as the wor…"
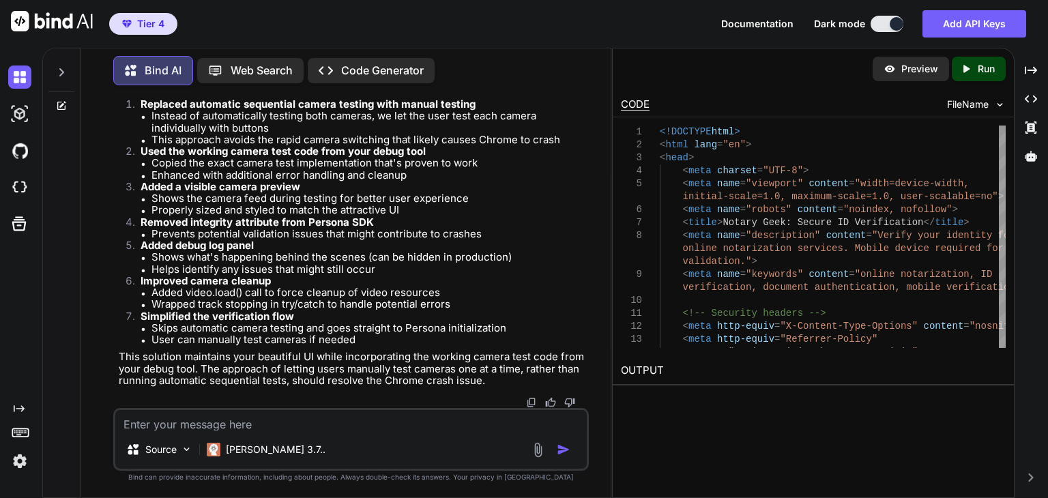
scroll to position [247853, 0]
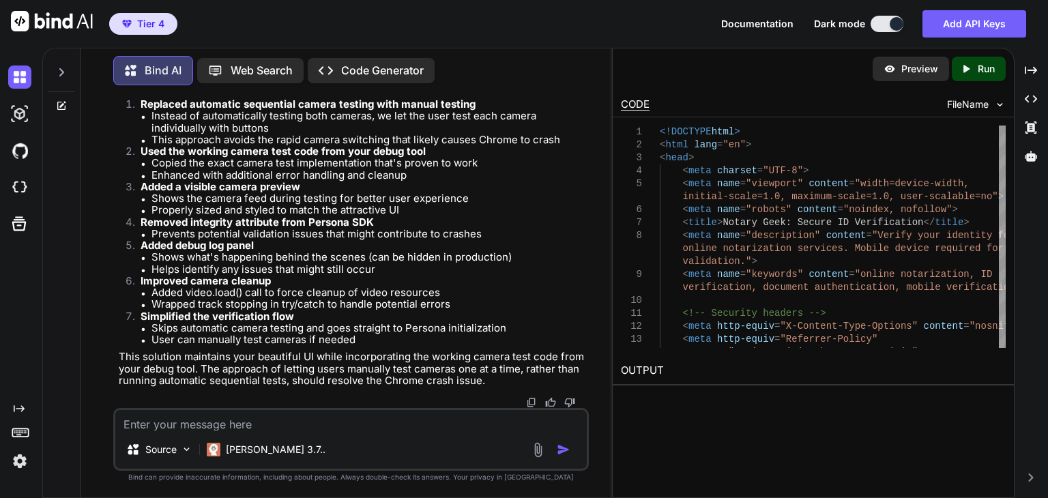
scroll to position [248058, 0]
click at [333, 421] on textarea at bounding box center [350, 420] width 471 height 20
click at [426, 426] on textarea "I hit every button it in fact does not work" at bounding box center [350, 420] width 471 height 20
click at [425, 423] on textarea "I hit every button it in fact does not work" at bounding box center [350, 420] width 471 height 20
click at [382, 413] on textarea "I hit every button it in fact does not work" at bounding box center [350, 420] width 471 height 20
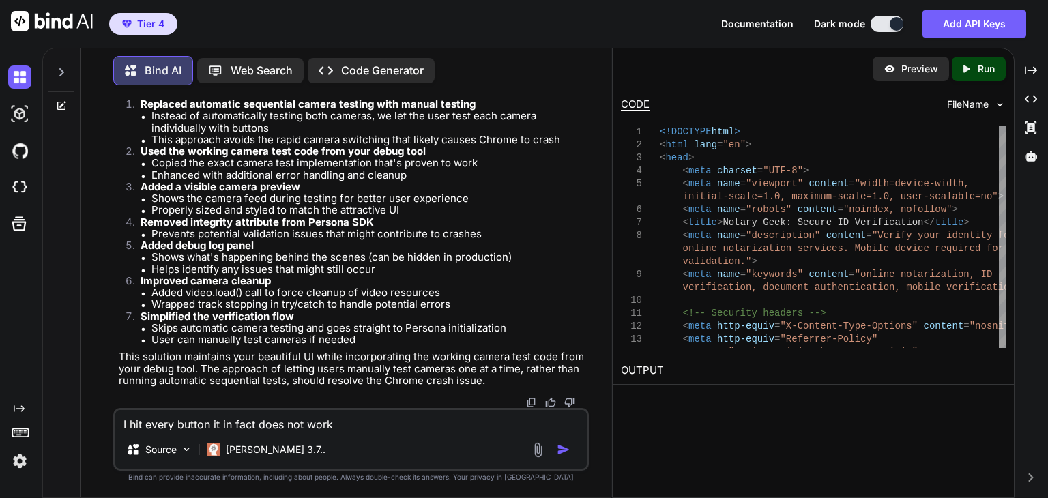
click at [377, 425] on textarea "I hit every button it in fact does not work" at bounding box center [350, 420] width 471 height 20
click at [347, 421] on textarea "I hit every button it in fact does not work" at bounding box center [350, 420] width 471 height 20
click at [352, 422] on textarea "I hit every button it in fact does not work" at bounding box center [350, 420] width 471 height 20
click at [326, 427] on textarea "I hit every button it in fact does not work" at bounding box center [350, 420] width 471 height 20
click at [337, 422] on textarea "I hit every button it in fact does not work" at bounding box center [350, 420] width 471 height 20
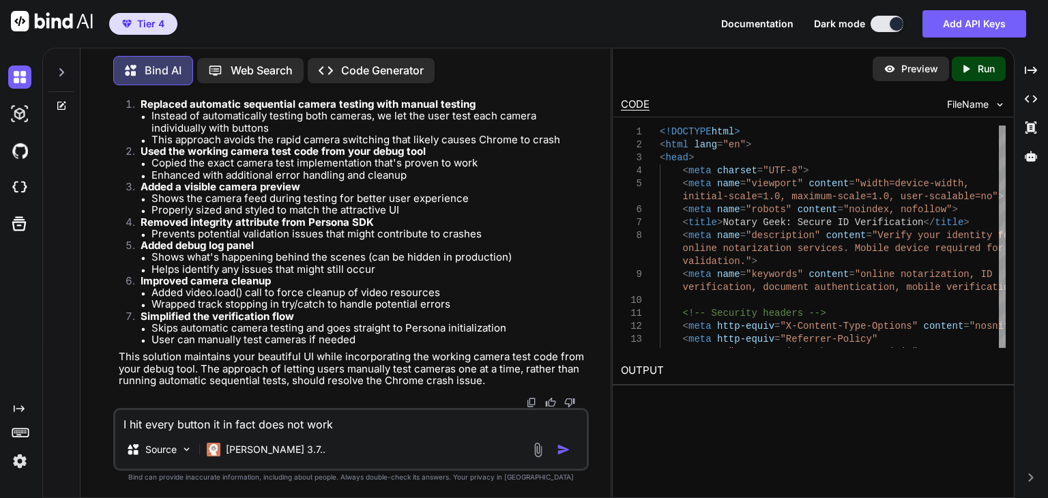
click at [345, 419] on textarea "I hit every button it in fact does not work" at bounding box center [350, 420] width 471 height 20
paste textarea "<!DOCTYPE html> <html lang="en"> <head> <meta charset="UTF-8"> <meta name="view…"
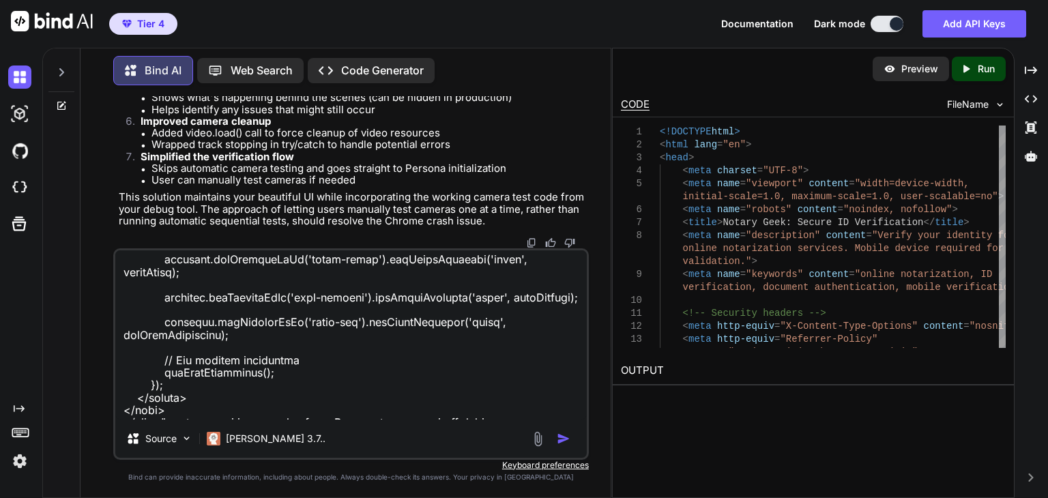
scroll to position [5764, 0]
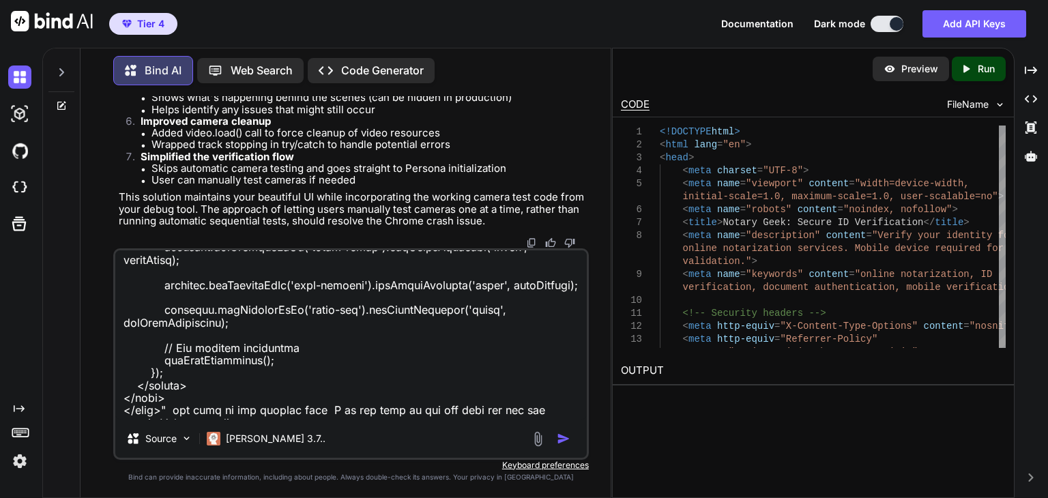
type textarea "I hit every button it in fact does not work the orginal code was "<!DOCTYPE htm…"
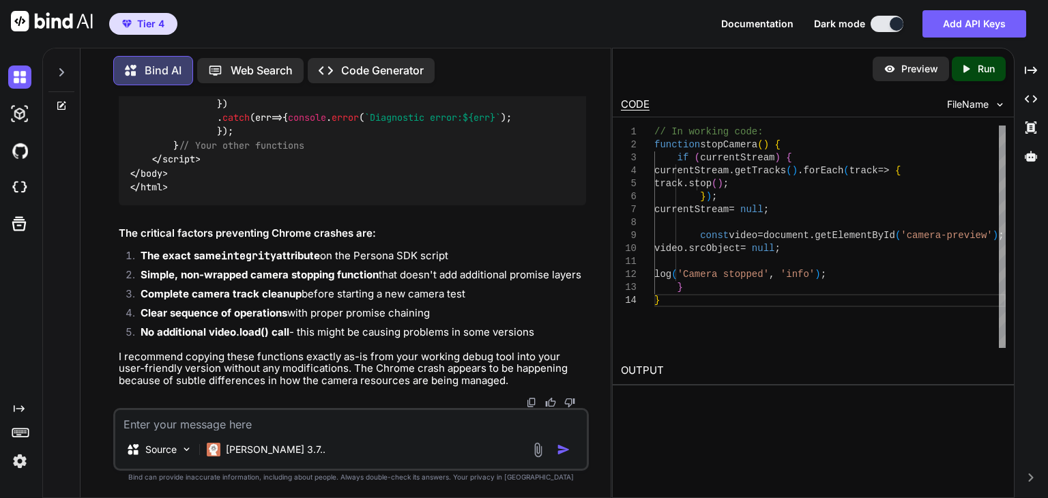
scroll to position [265836, 0]
click at [337, 413] on textarea at bounding box center [350, 420] width 471 height 20
type textarea "full code please"
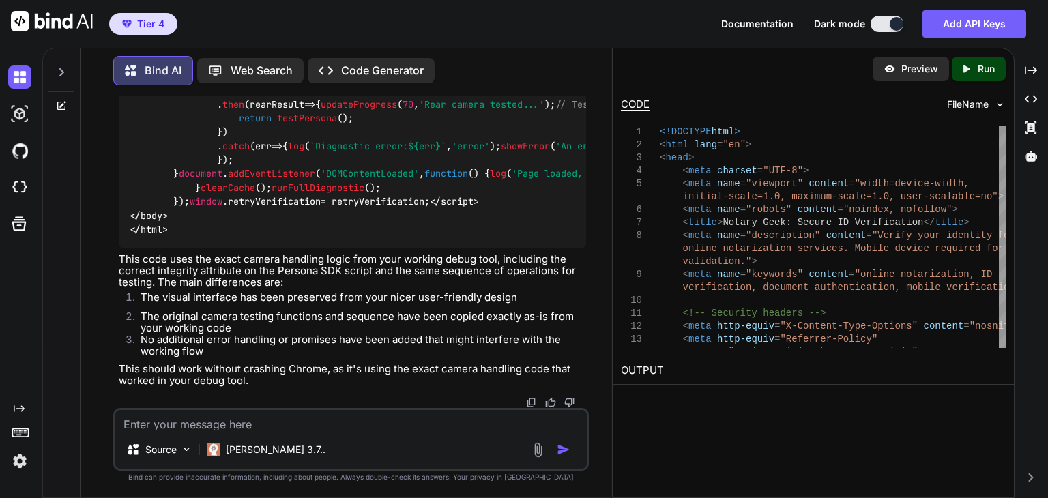
scroll to position [266146, 0]
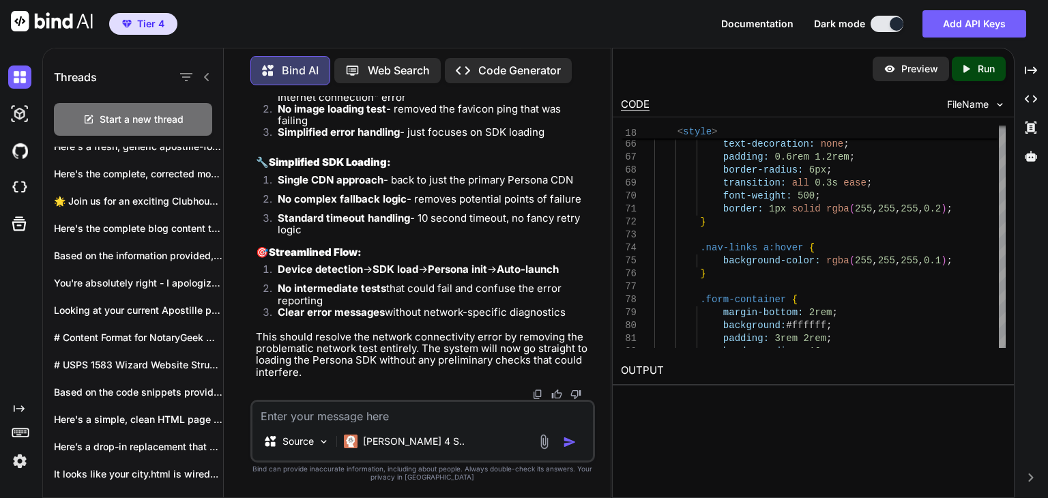
scroll to position [384692, 0]
